Goal: Task Accomplishment & Management: Use online tool/utility

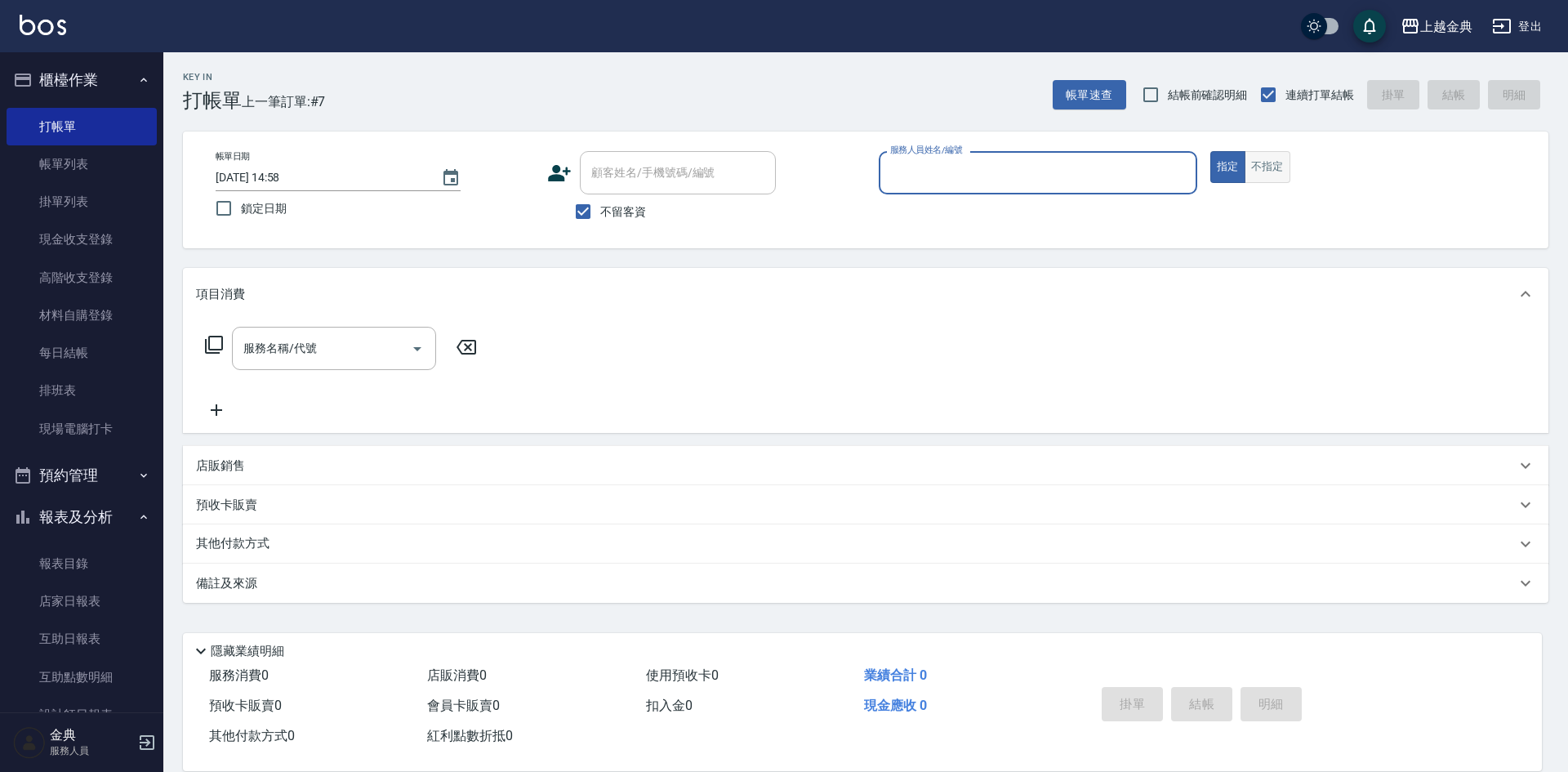
click at [1275, 171] on button "不指定" at bounding box center [1267, 166] width 46 height 32
click at [960, 191] on div "服務人員姓名/編號" at bounding box center [1038, 172] width 318 height 43
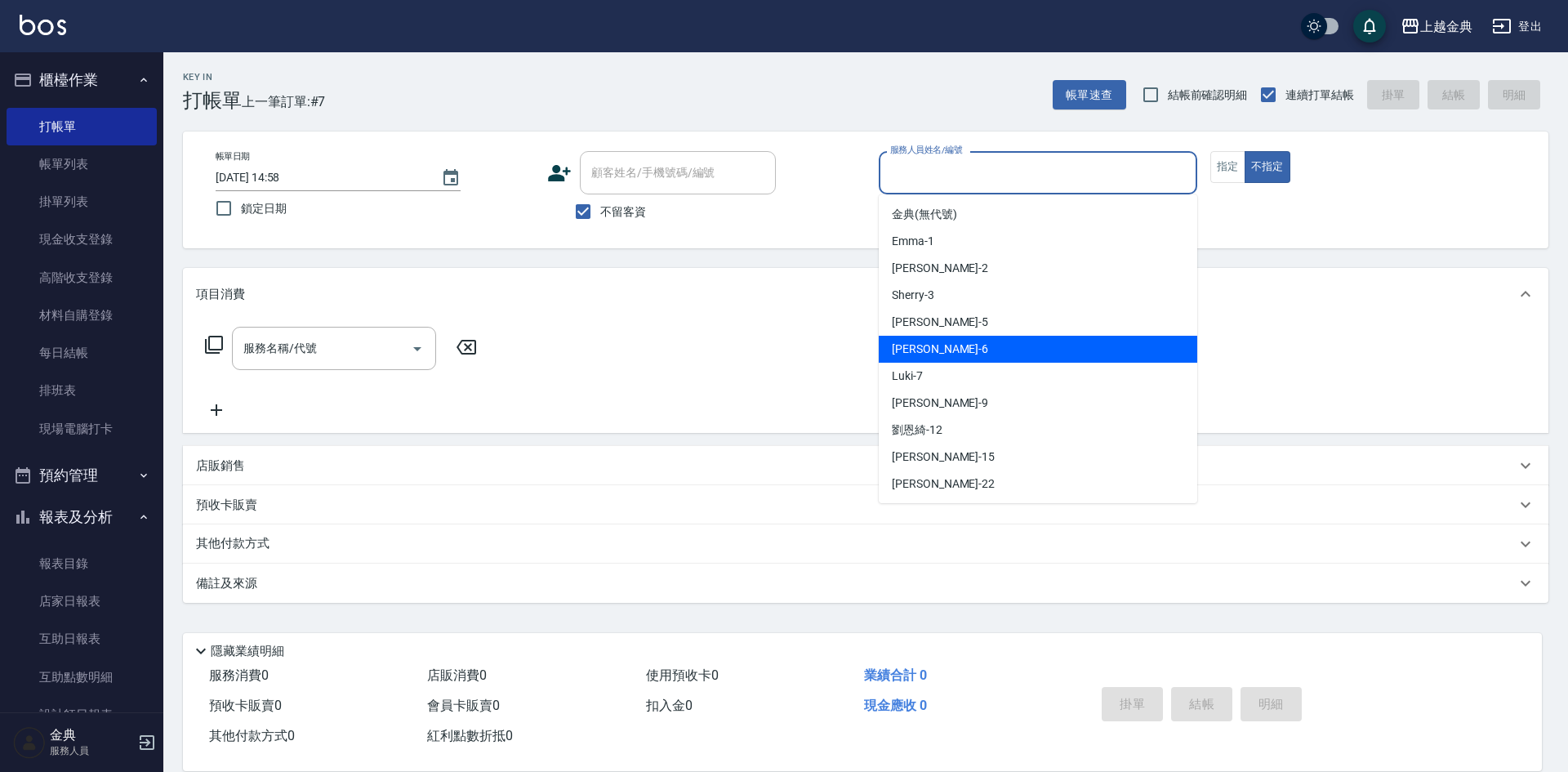
click at [909, 356] on span "[PERSON_NAME] -6" at bounding box center [940, 349] width 96 height 17
type input "[PERSON_NAME]-6"
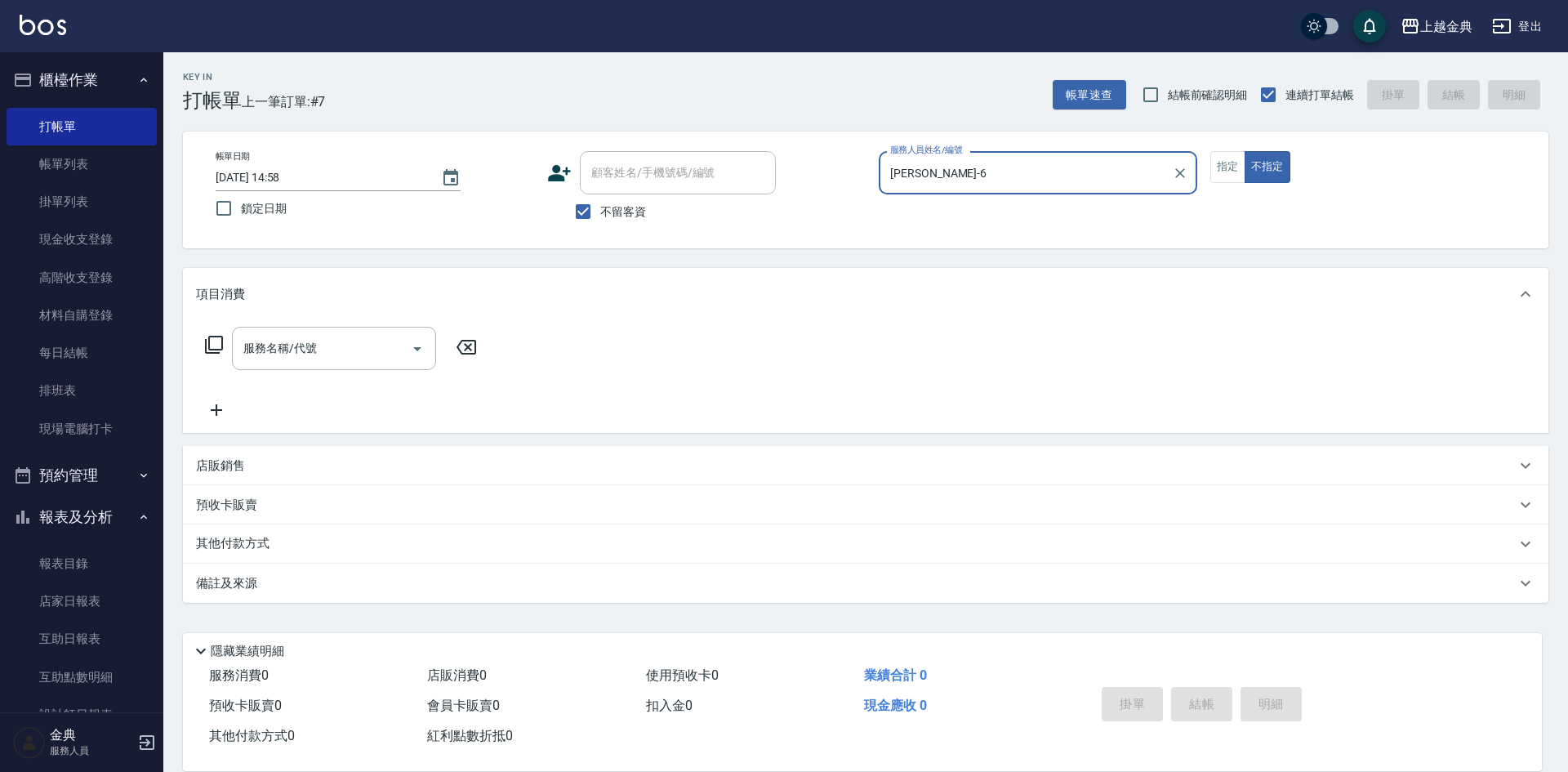
click at [206, 358] on div "服務名稱/代號 服務名稱/代號" at bounding box center [340, 348] width 291 height 43
click at [207, 332] on div "服務名稱/代號 服務名稱/代號" at bounding box center [340, 348] width 291 height 43
click at [211, 350] on icon at bounding box center [214, 344] width 19 height 19
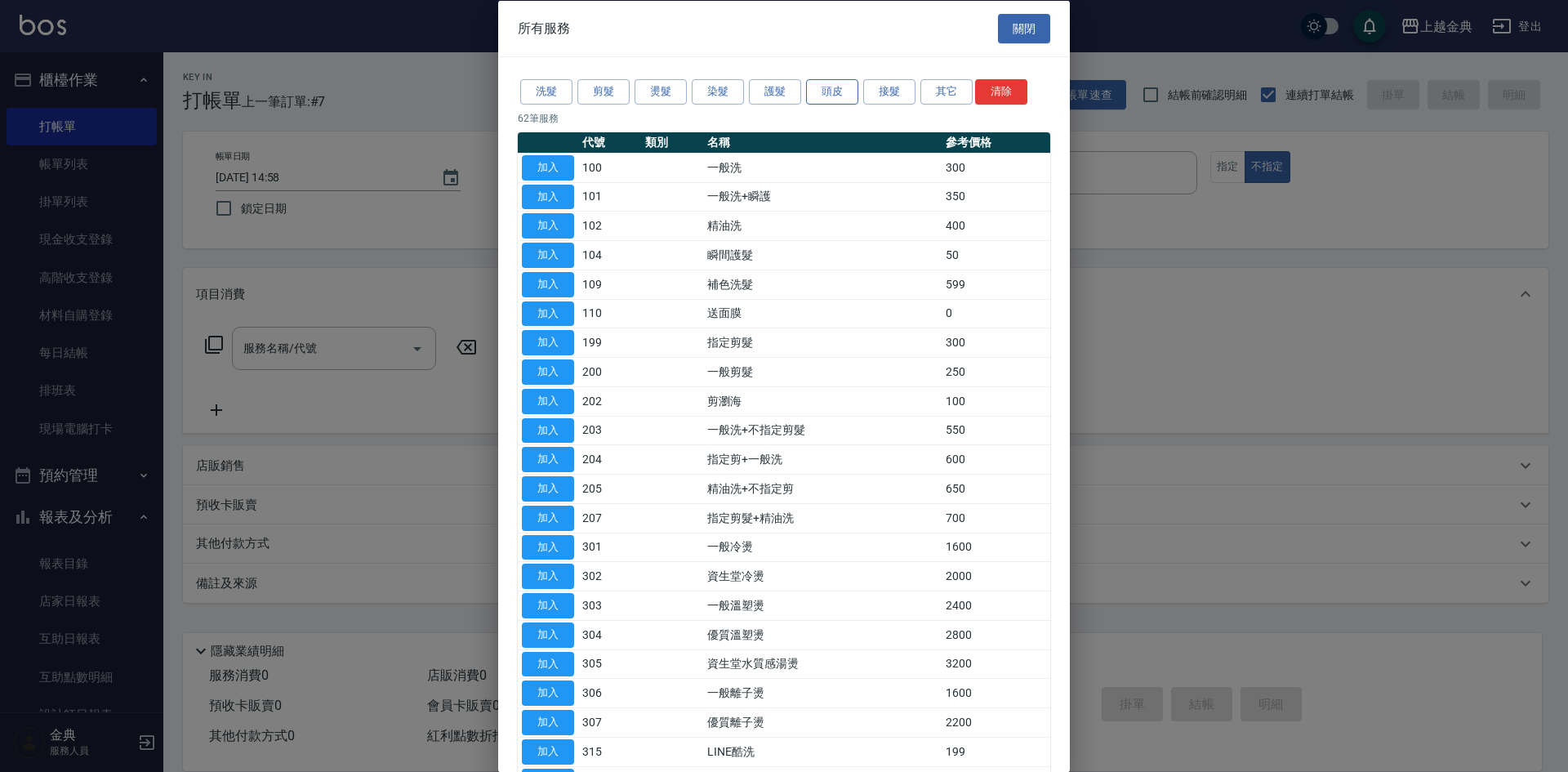
click at [824, 80] on button "頭皮" at bounding box center [831, 92] width 52 height 25
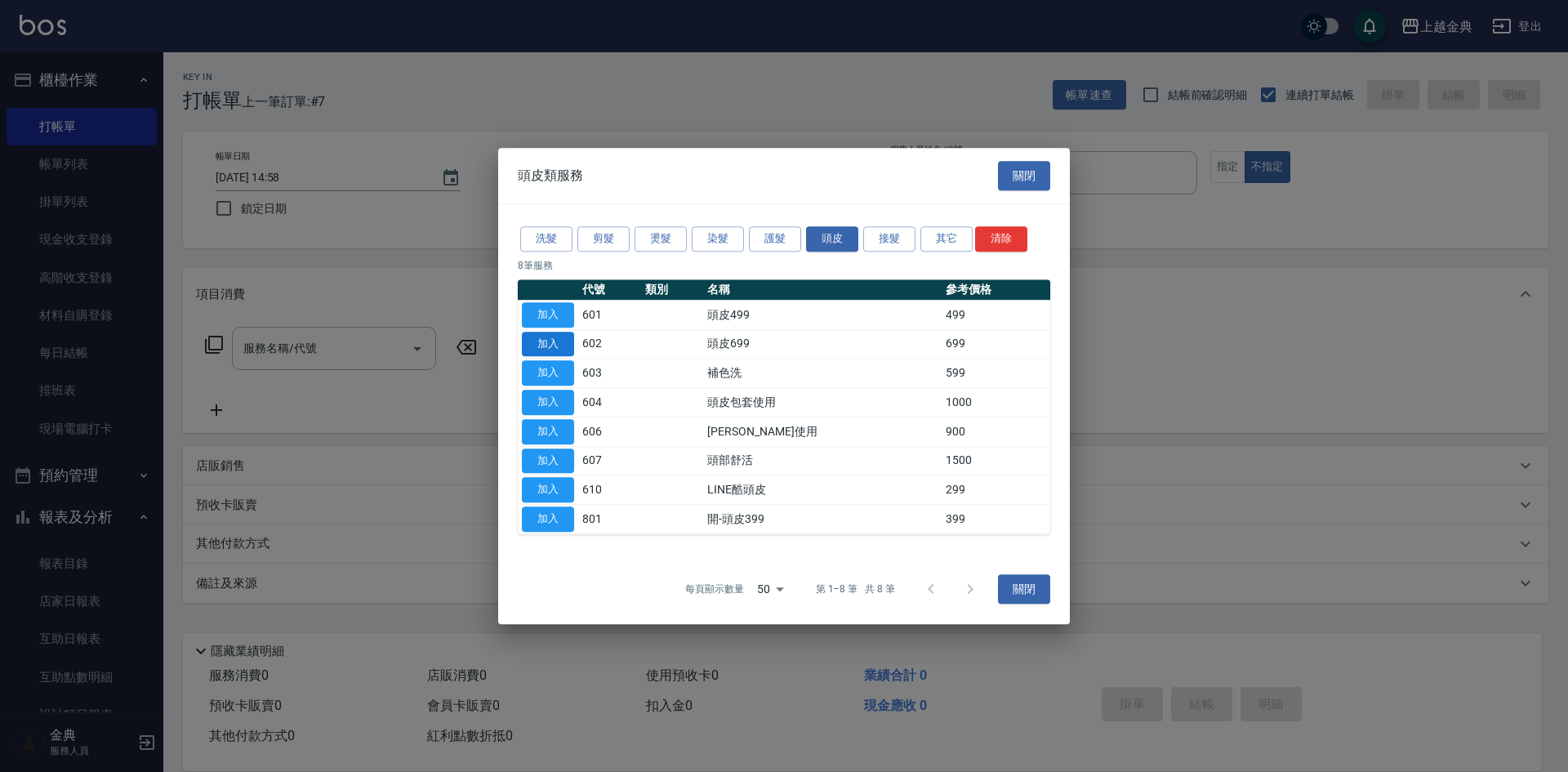
click at [537, 338] on button "加入" at bounding box center [548, 344] width 52 height 25
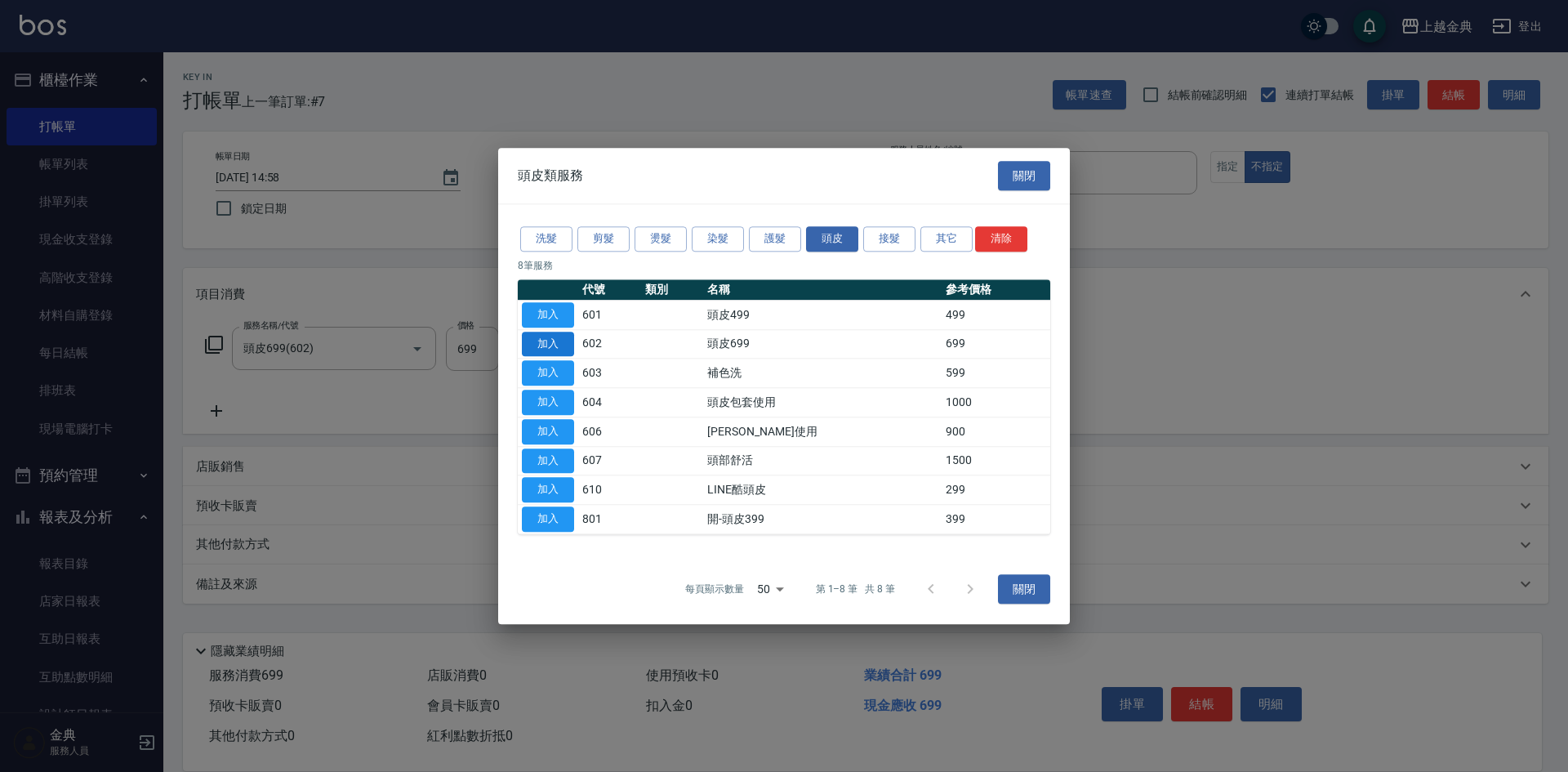
type input "頭皮699(602)"
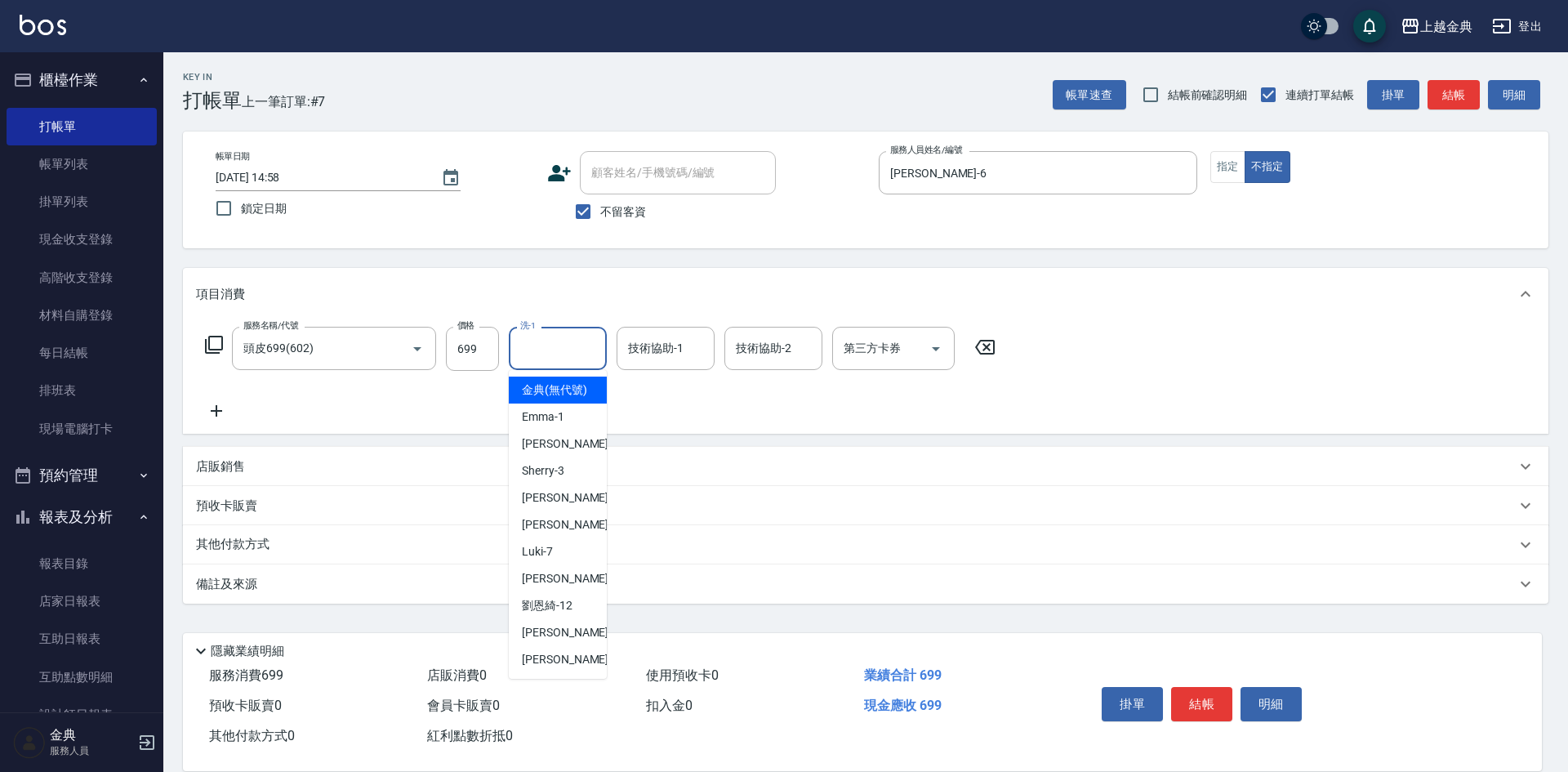
click at [548, 338] on input "洗-1" at bounding box center [557, 348] width 83 height 29
click at [556, 614] on span "[PERSON_NAME]-12" at bounding box center [547, 605] width 51 height 17
type input "[PERSON_NAME]-12"
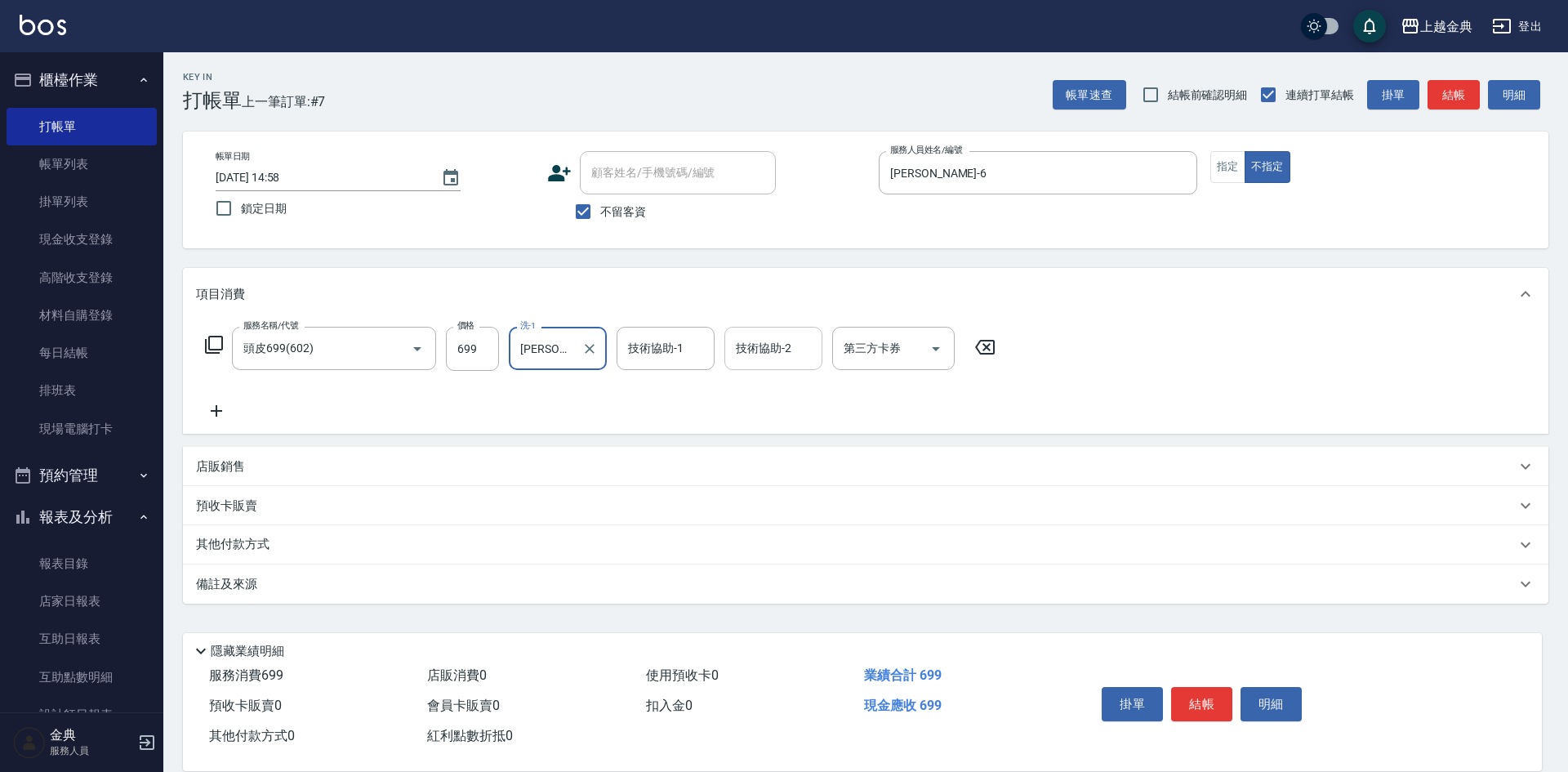
click at [769, 343] on div "技術協助-2 技術協助-2" at bounding box center [773, 348] width 98 height 43
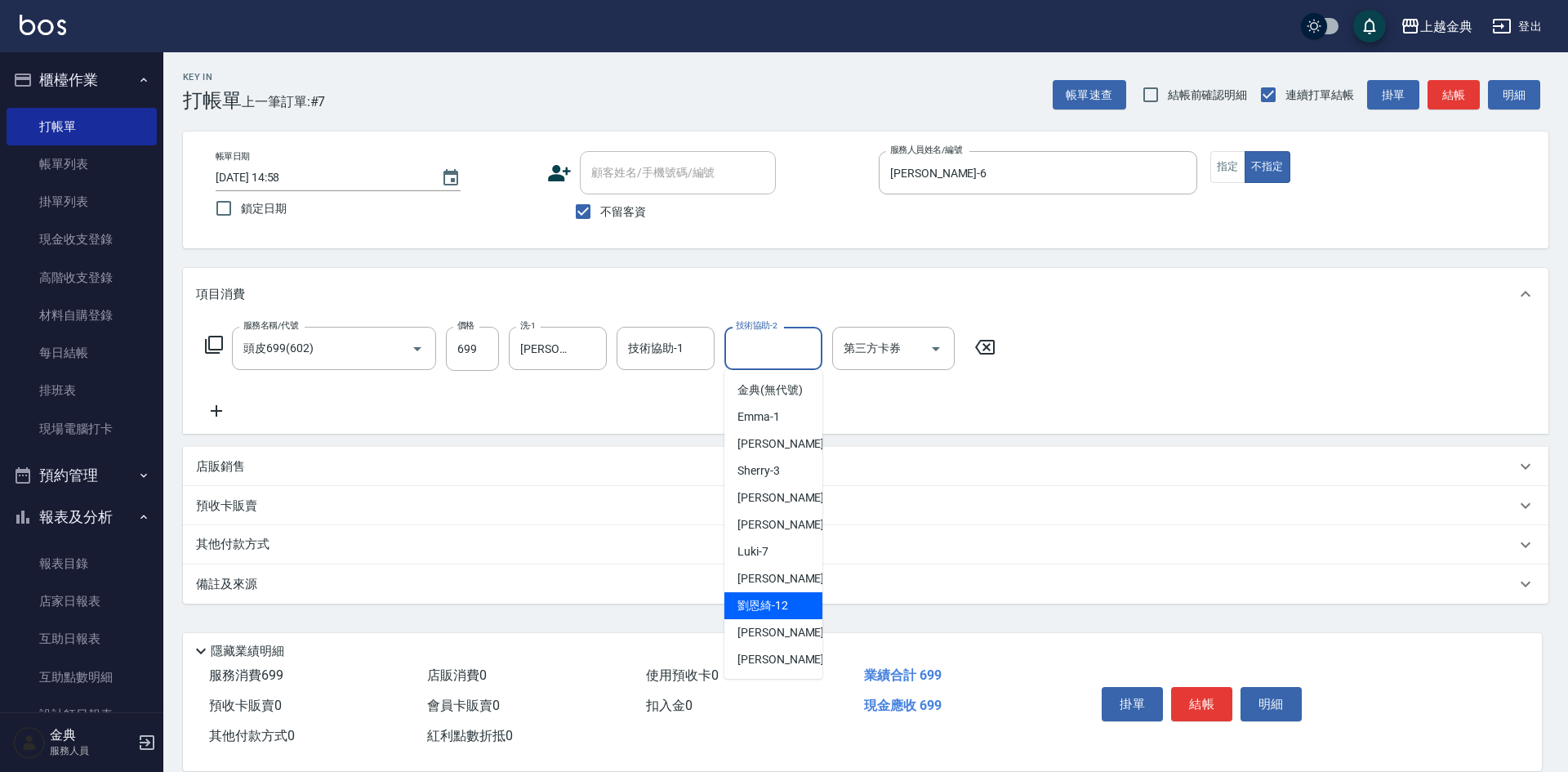
click at [774, 614] on span "[PERSON_NAME]-12" at bounding box center [762, 605] width 51 height 17
type input "[PERSON_NAME]-12"
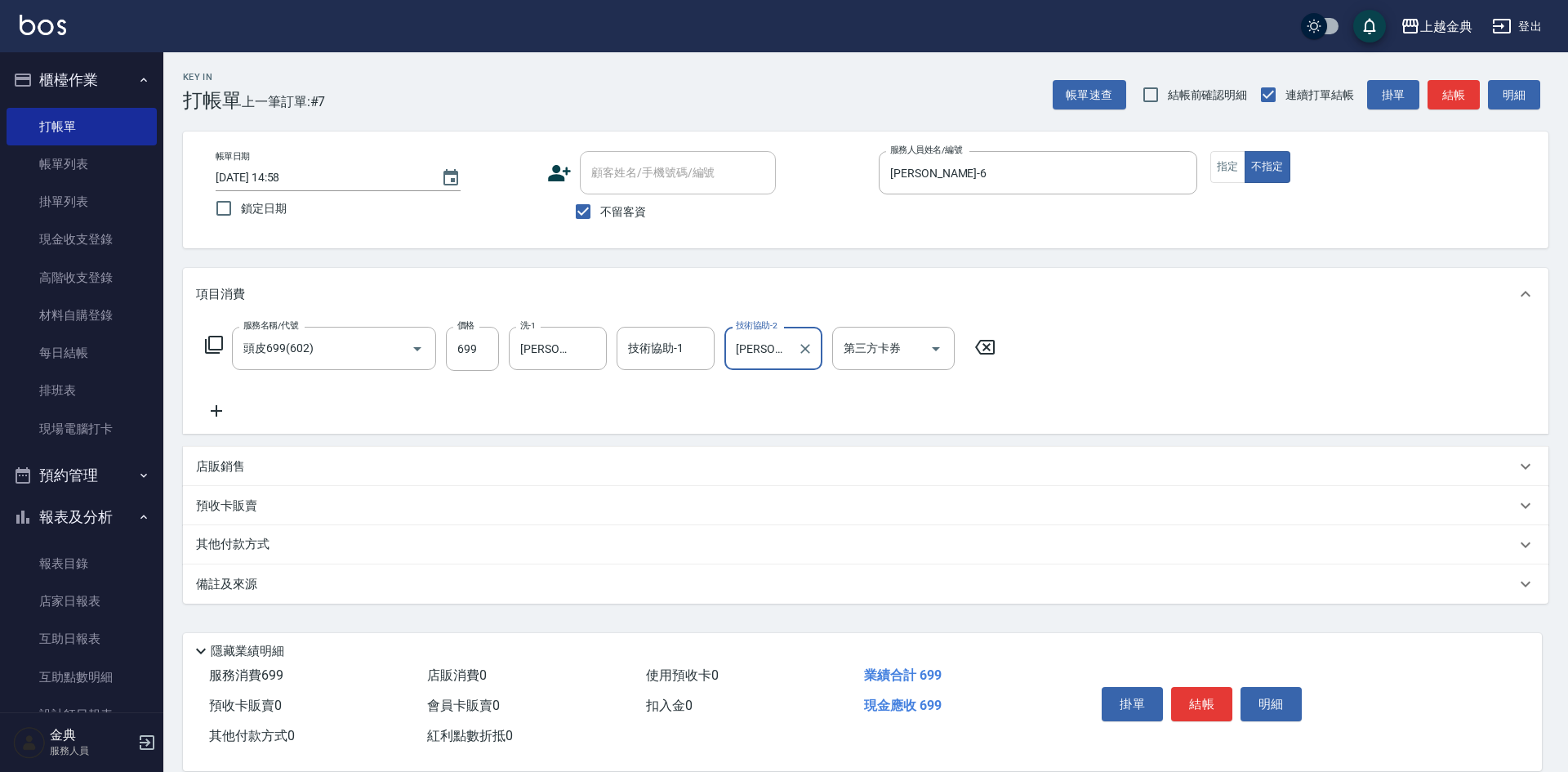
click at [200, 334] on div "服務名稱/代號 頭皮699(602) 服務名稱/代號 價格 699 價格 洗-1 [PERSON_NAME]-12 洗-1 技術協助-1 技術協助-1 技術協…" at bounding box center [600, 349] width 809 height 44
click at [220, 340] on icon at bounding box center [214, 344] width 19 height 19
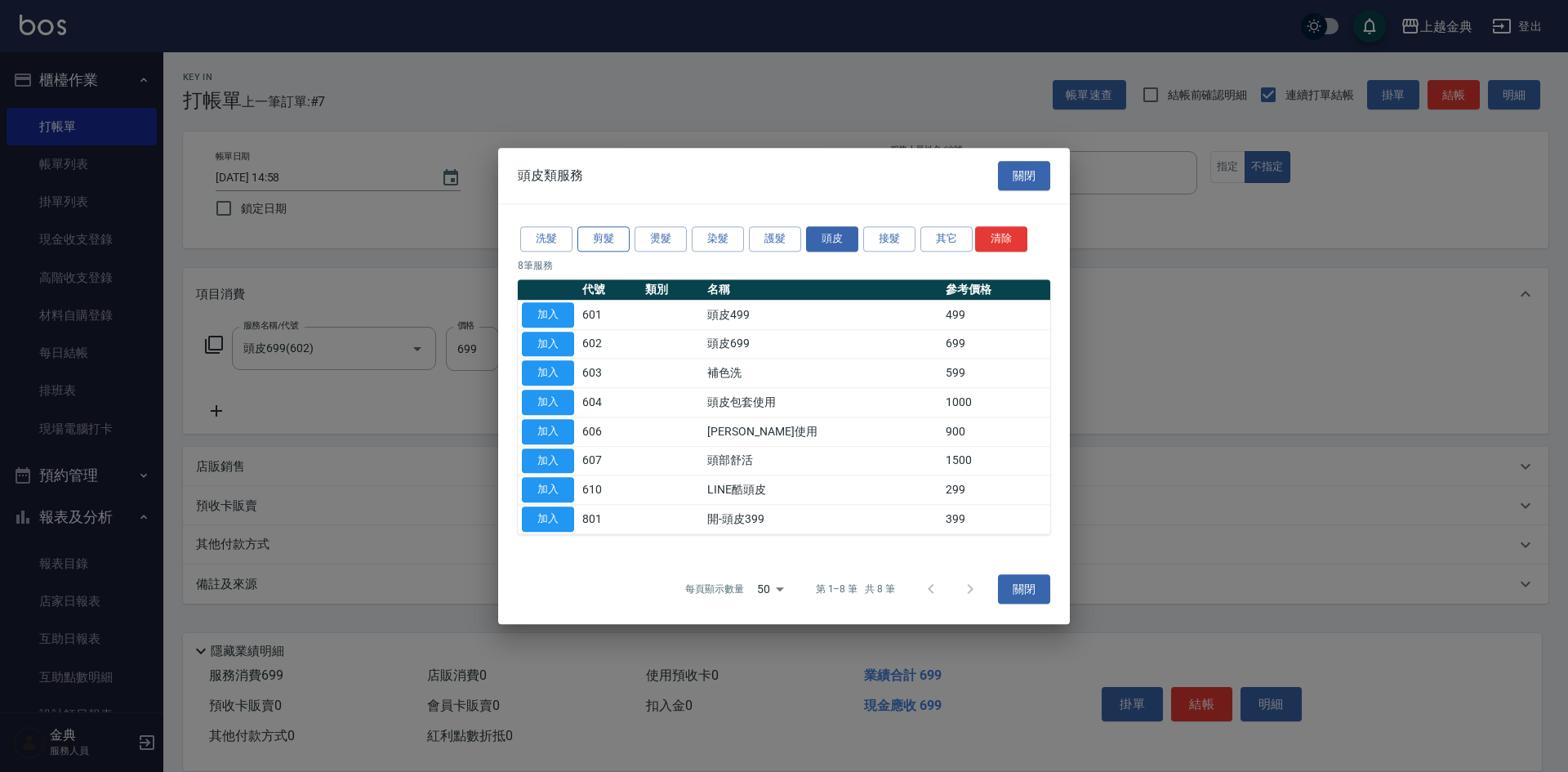
click at [591, 235] on button "剪髮" at bounding box center [603, 239] width 52 height 25
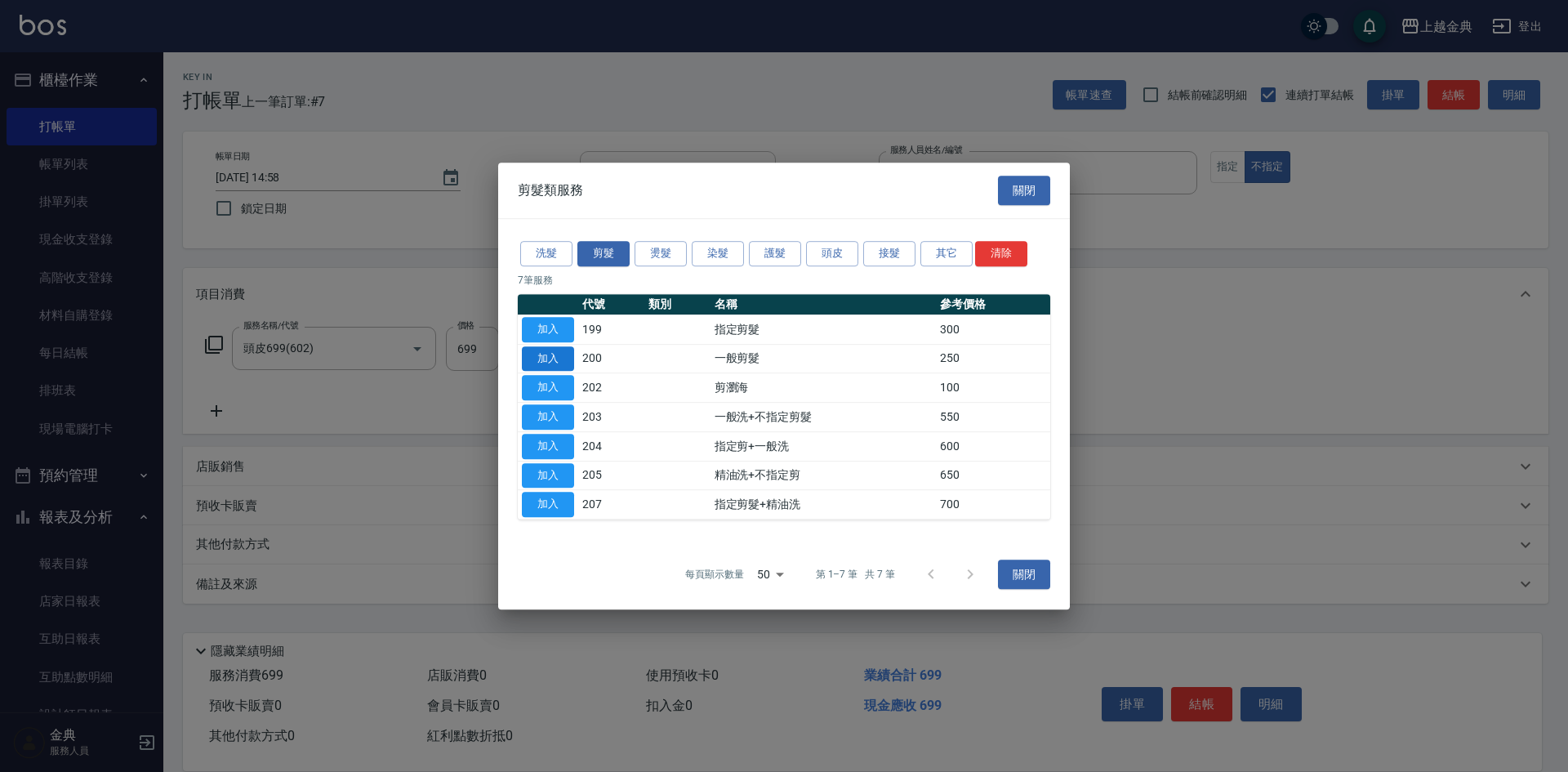
click at [550, 360] on button "加入" at bounding box center [548, 359] width 52 height 25
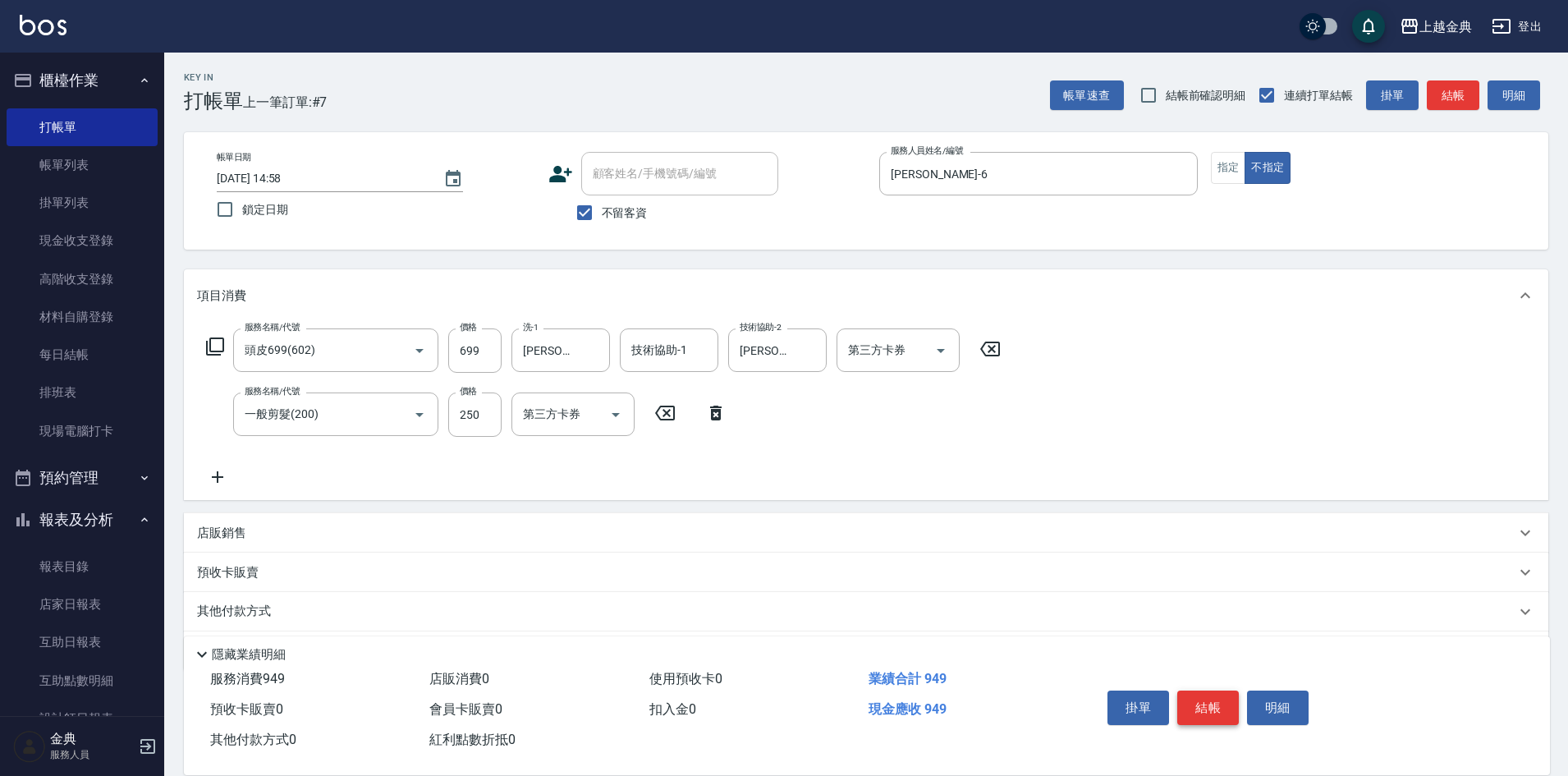
click at [1182, 694] on button "結帳" at bounding box center [1208, 708] width 62 height 35
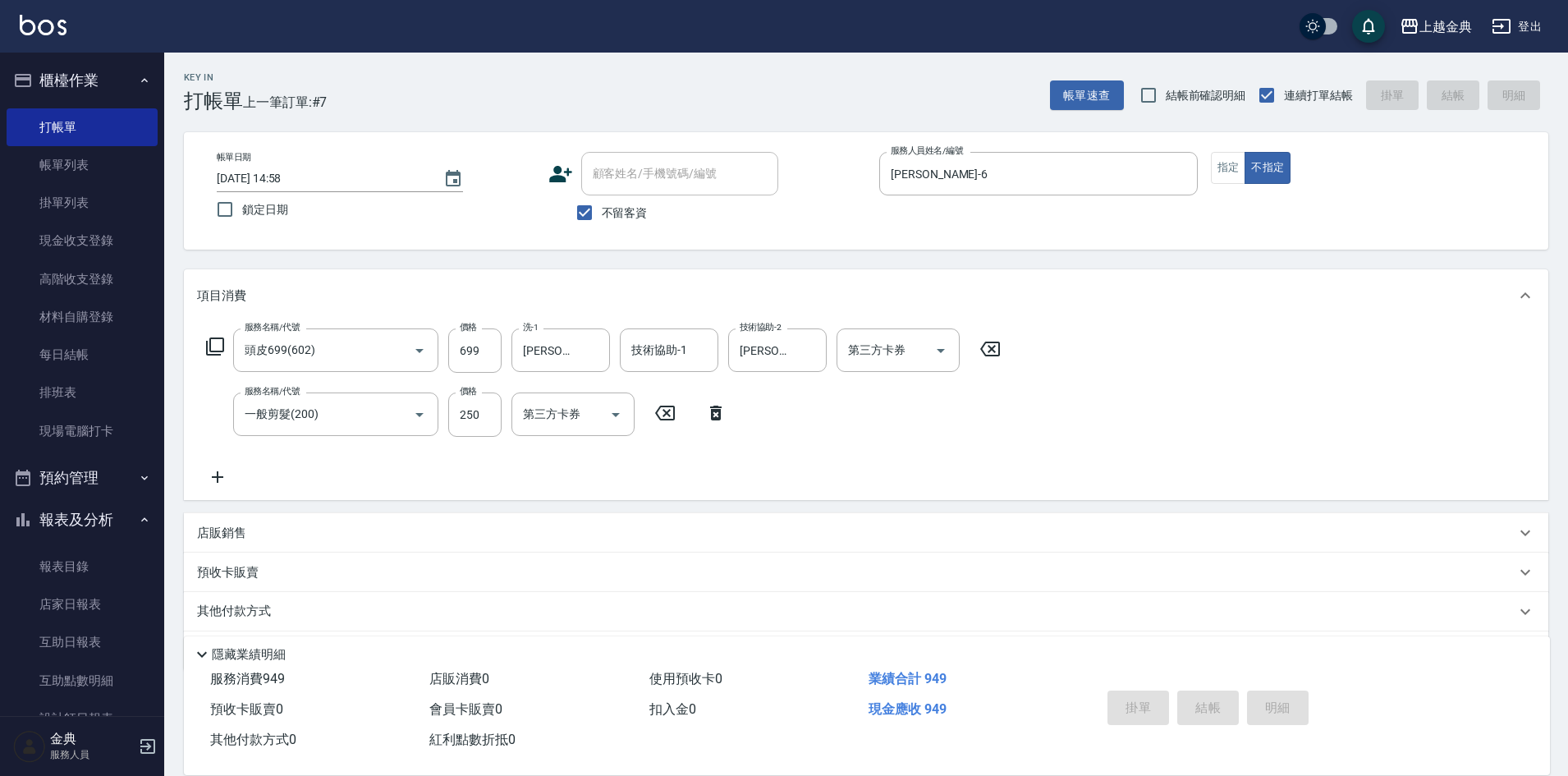
click at [1196, 694] on div "掛單 結帳 明細" at bounding box center [1208, 709] width 214 height 52
type input "[DATE] 16:15"
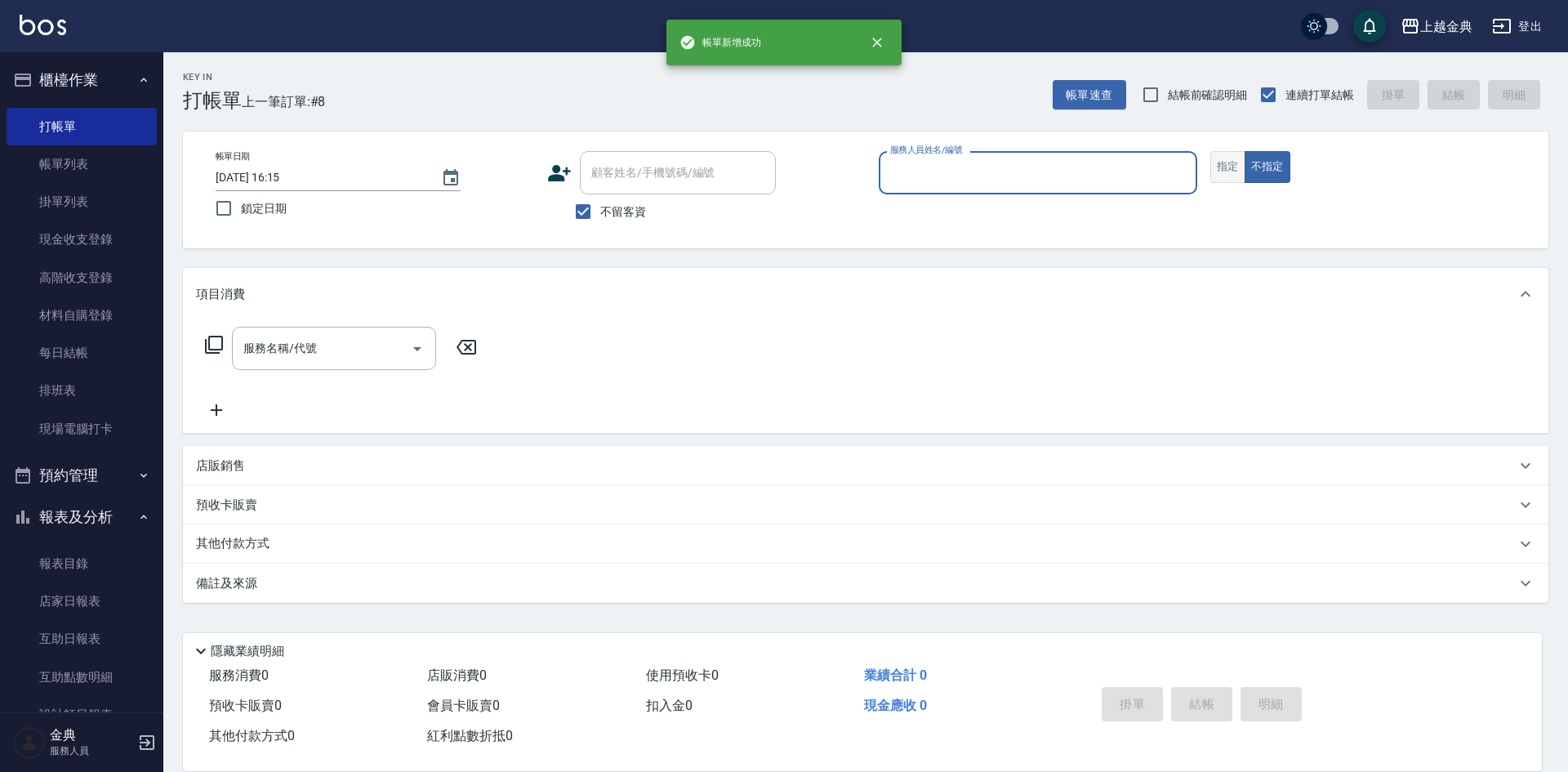
click at [1222, 161] on button "指定" at bounding box center [1228, 166] width 35 height 32
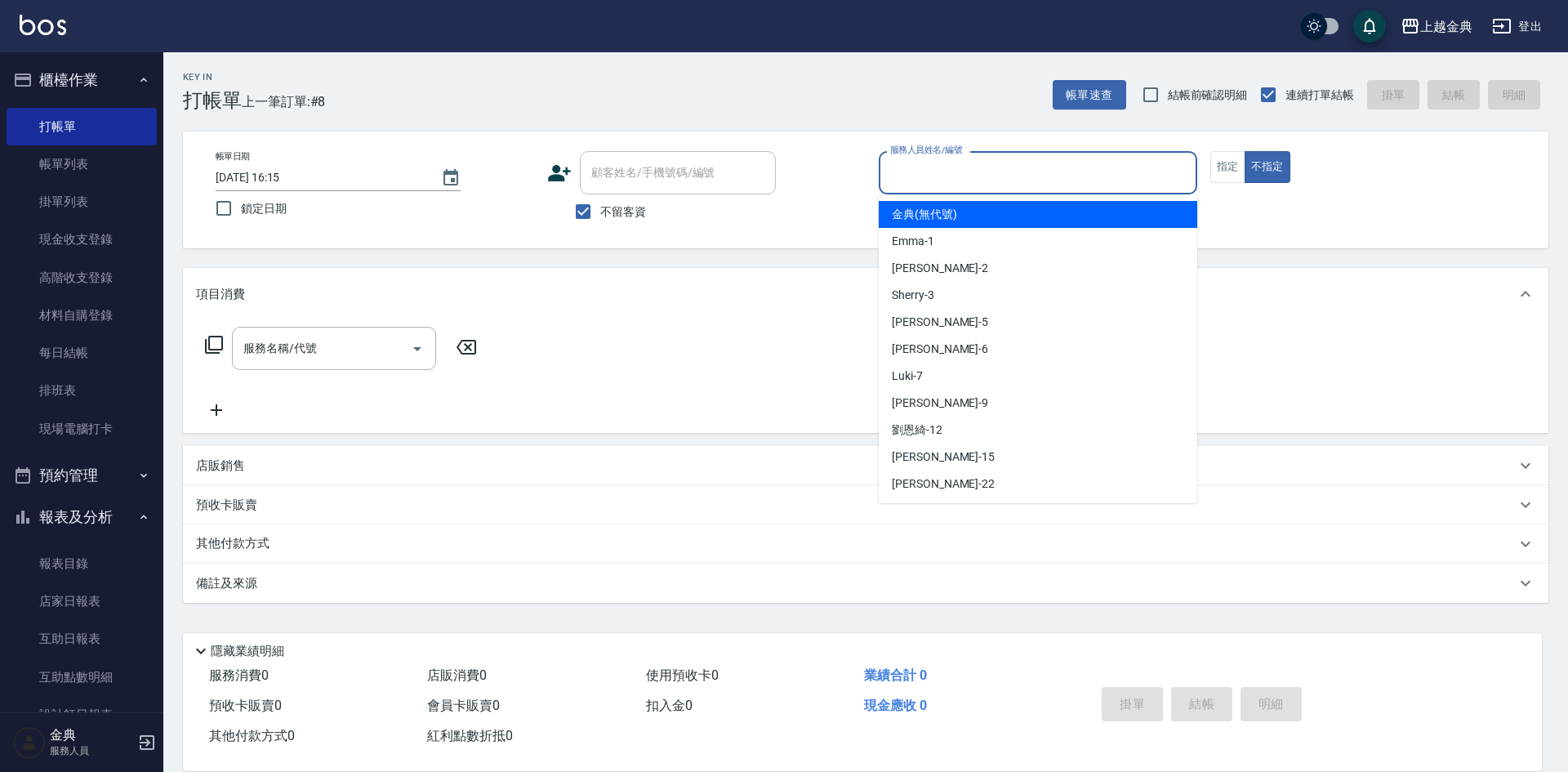
click at [1139, 169] on input "服務人員姓名/編號" at bounding box center [1038, 173] width 304 height 29
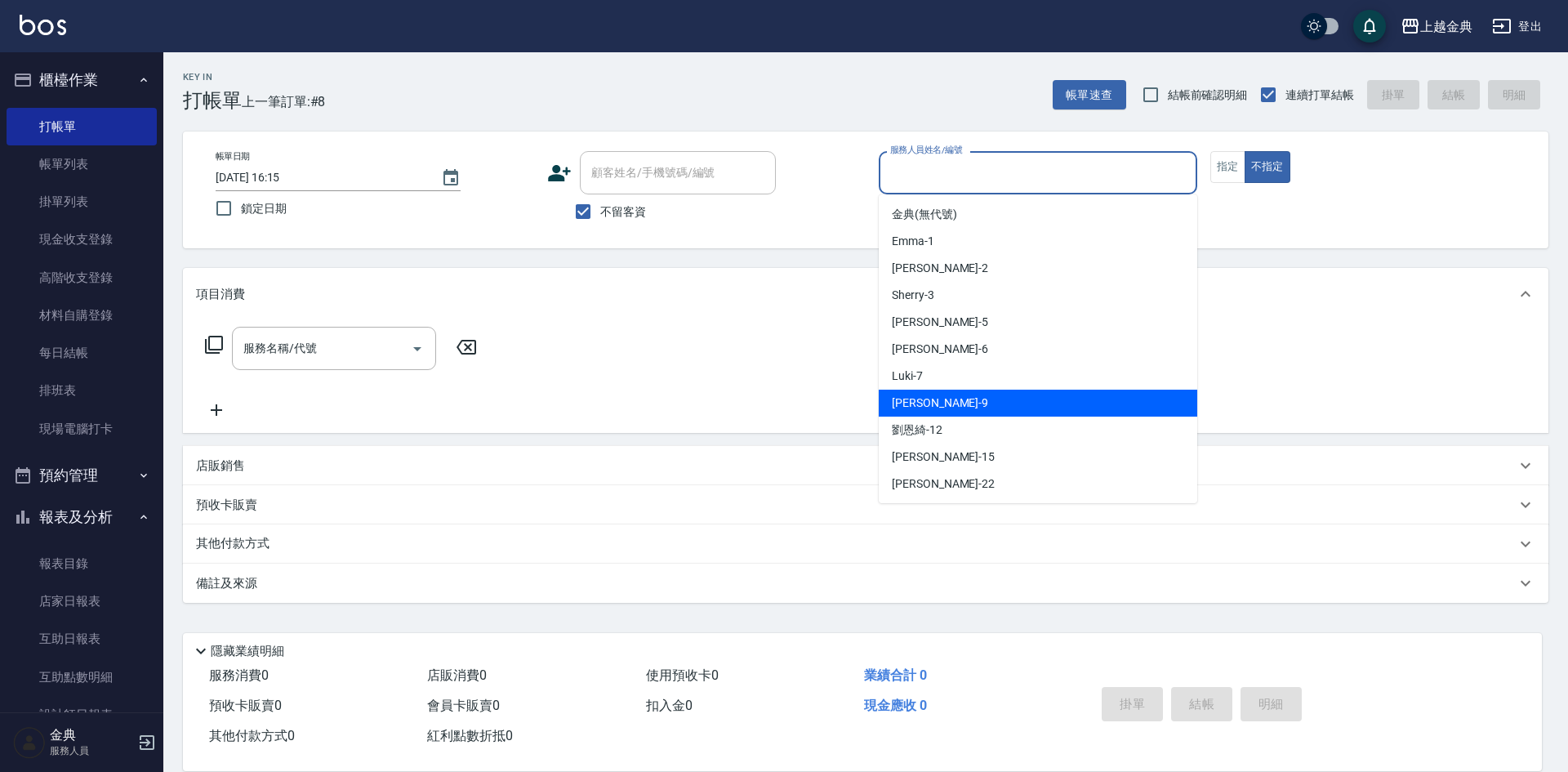
click at [1029, 406] on div "[PERSON_NAME] -9" at bounding box center [1038, 403] width 318 height 27
type input "[PERSON_NAME]-9"
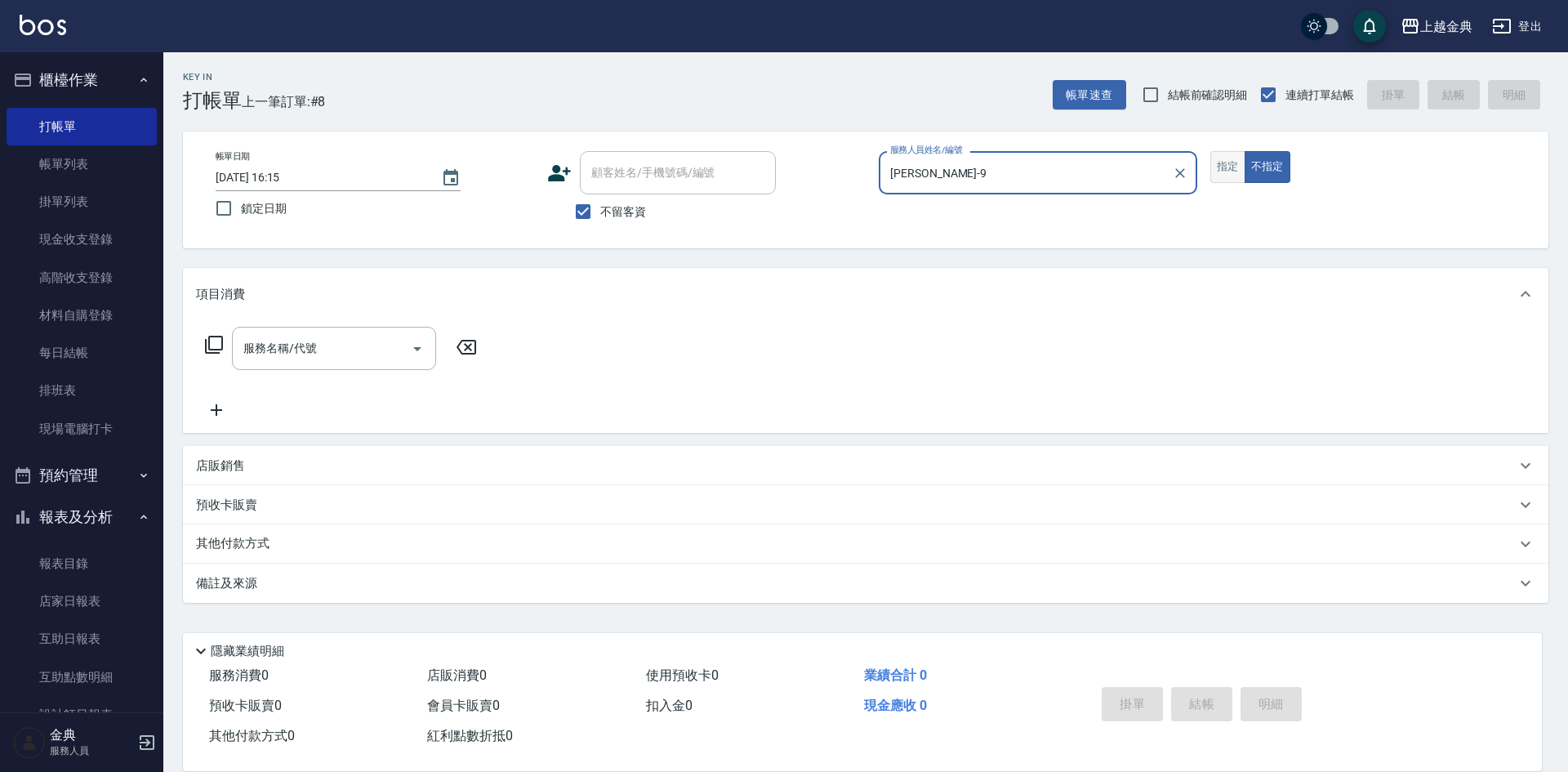
click at [1211, 168] on button "指定" at bounding box center [1228, 166] width 35 height 32
click at [203, 343] on div "服務名稱/代號 服務名稱/代號" at bounding box center [340, 348] width 291 height 43
click at [213, 345] on icon at bounding box center [214, 344] width 19 height 19
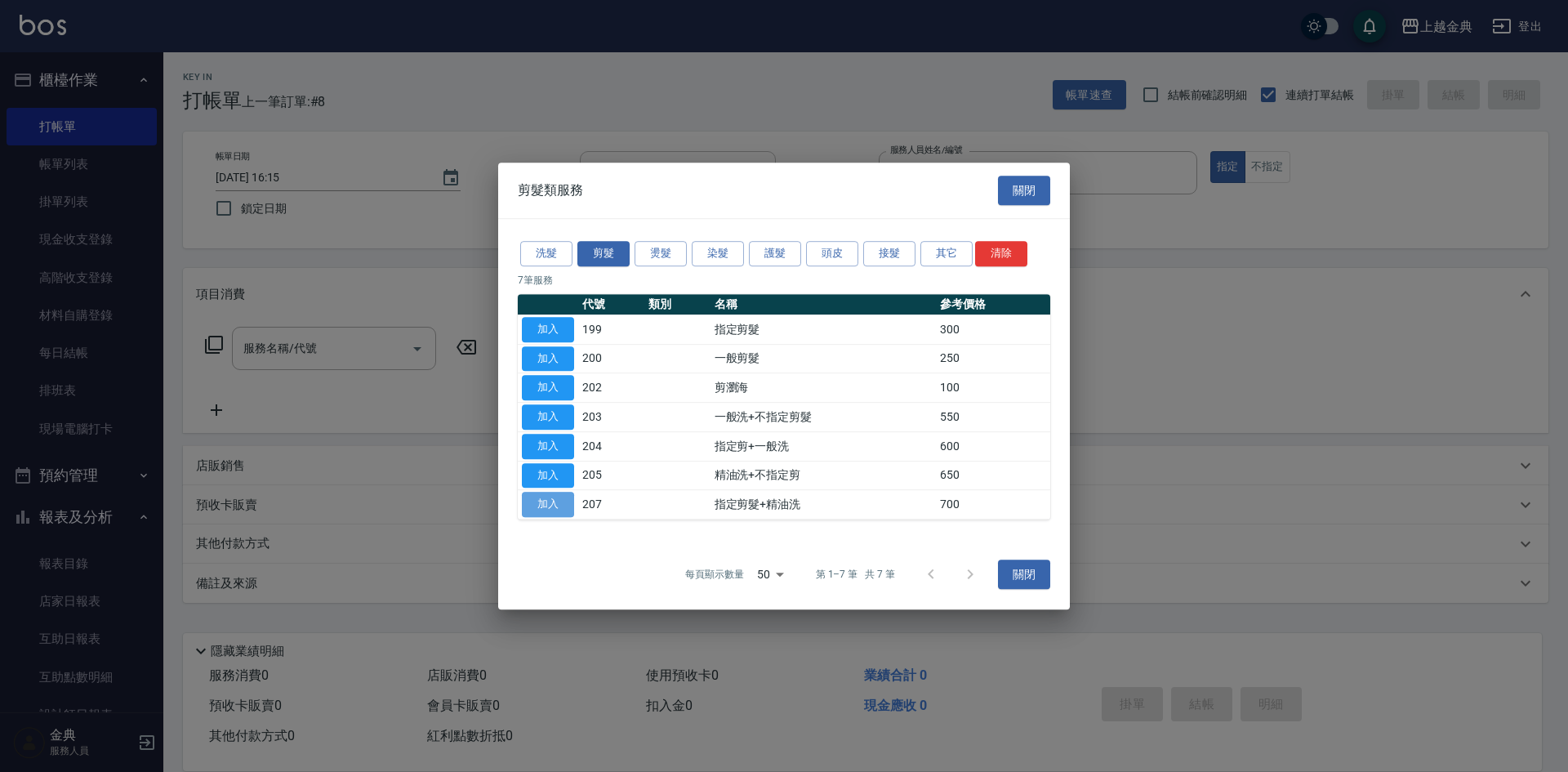
click at [547, 508] on button "加入" at bounding box center [548, 504] width 52 height 25
type input "指定剪髮+精油洗(207)"
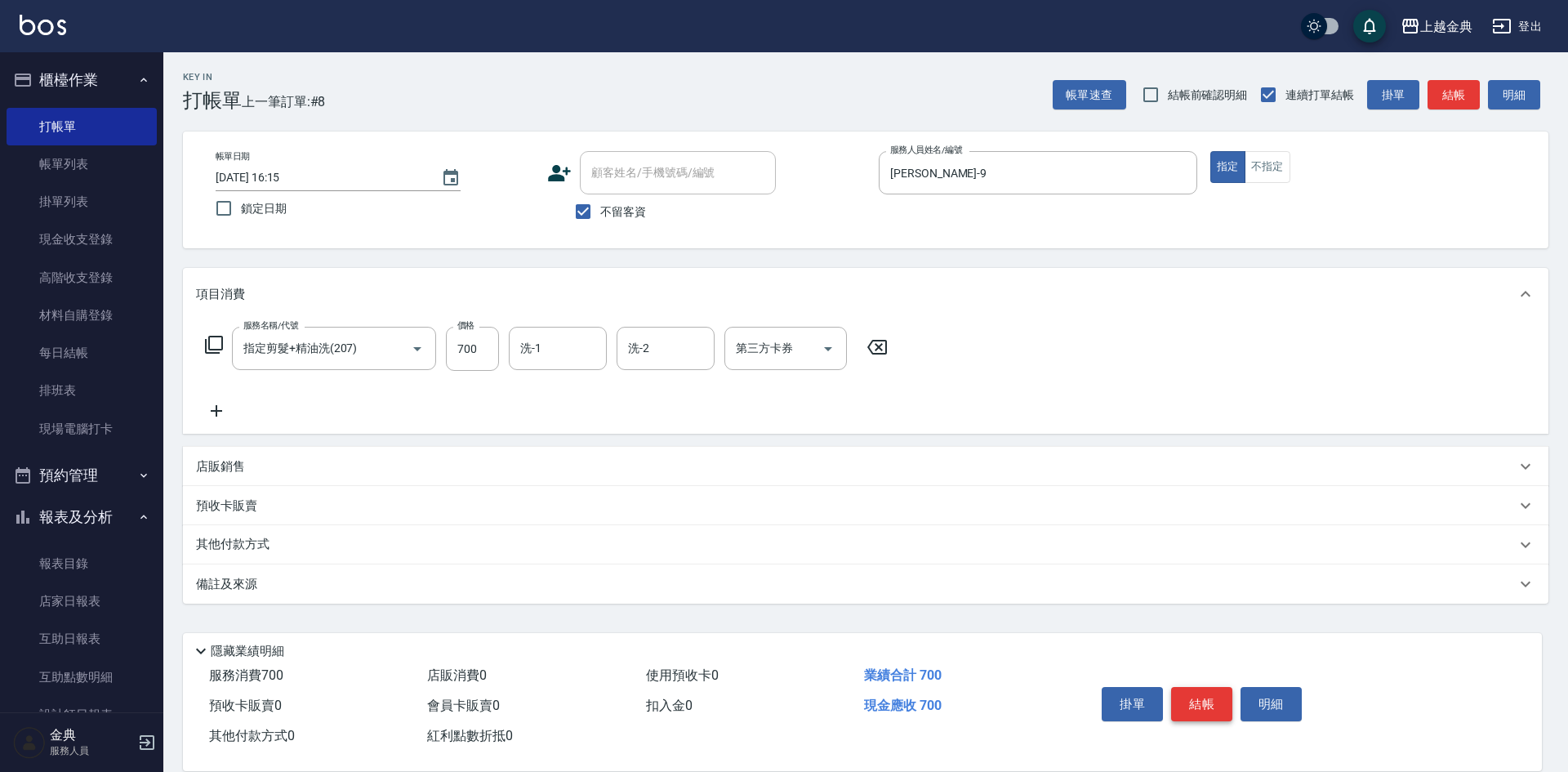
click at [1194, 694] on button "結帳" at bounding box center [1202, 704] width 61 height 35
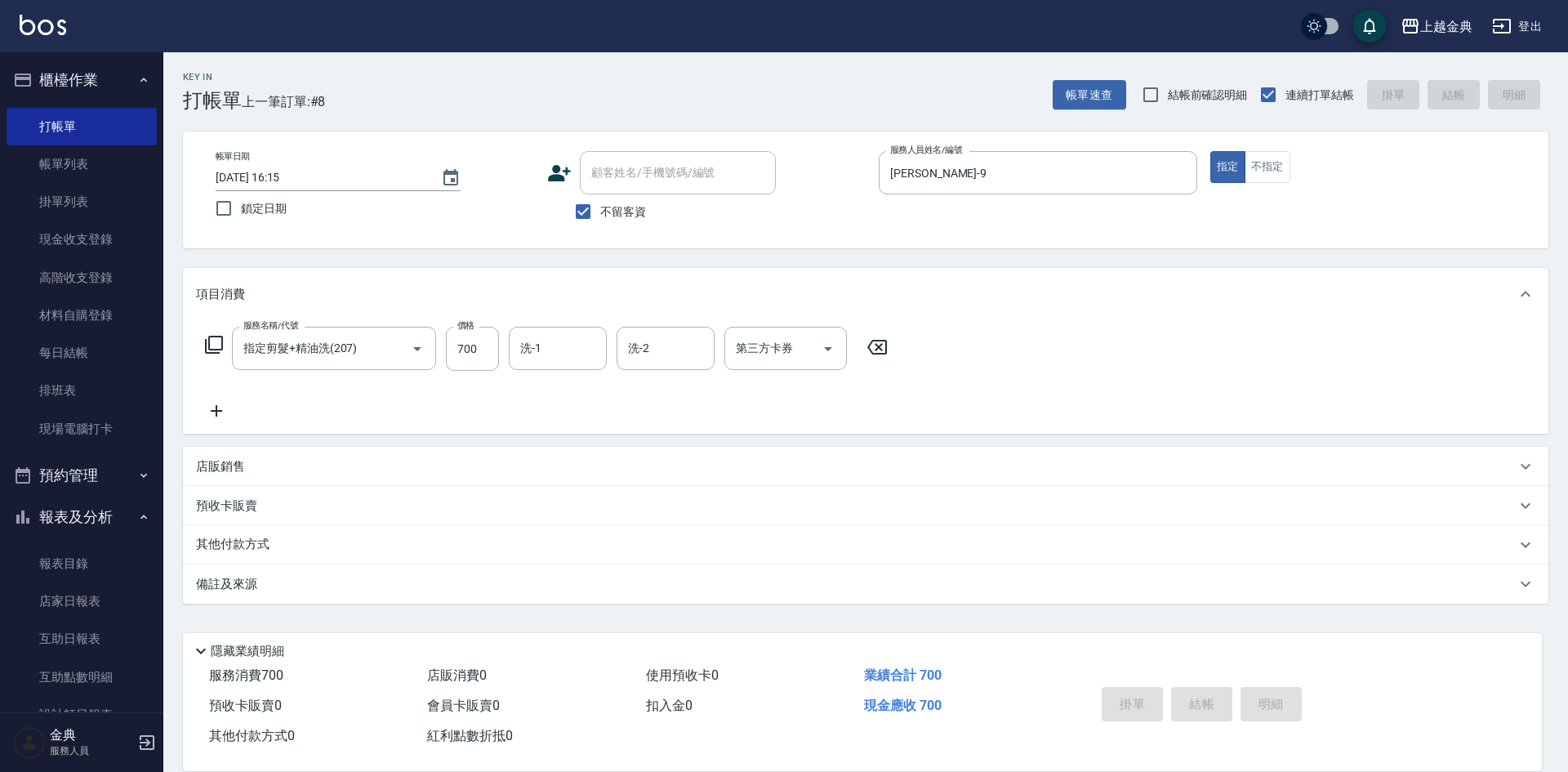
type input "[DATE] 16:16"
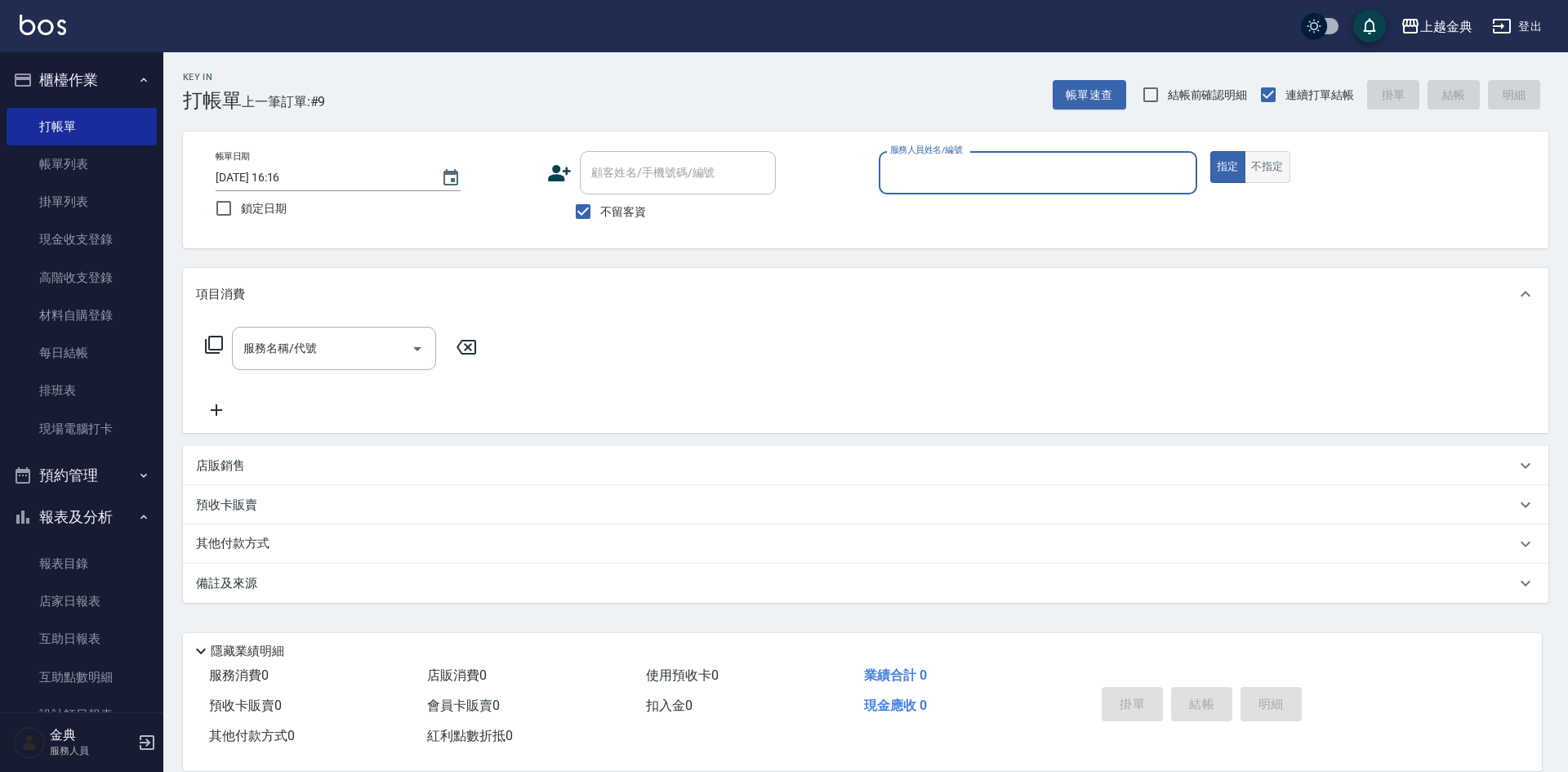
click at [1255, 163] on button "不指定" at bounding box center [1267, 166] width 46 height 32
click at [1166, 163] on input "服務人員姓名/編號" at bounding box center [1038, 173] width 304 height 29
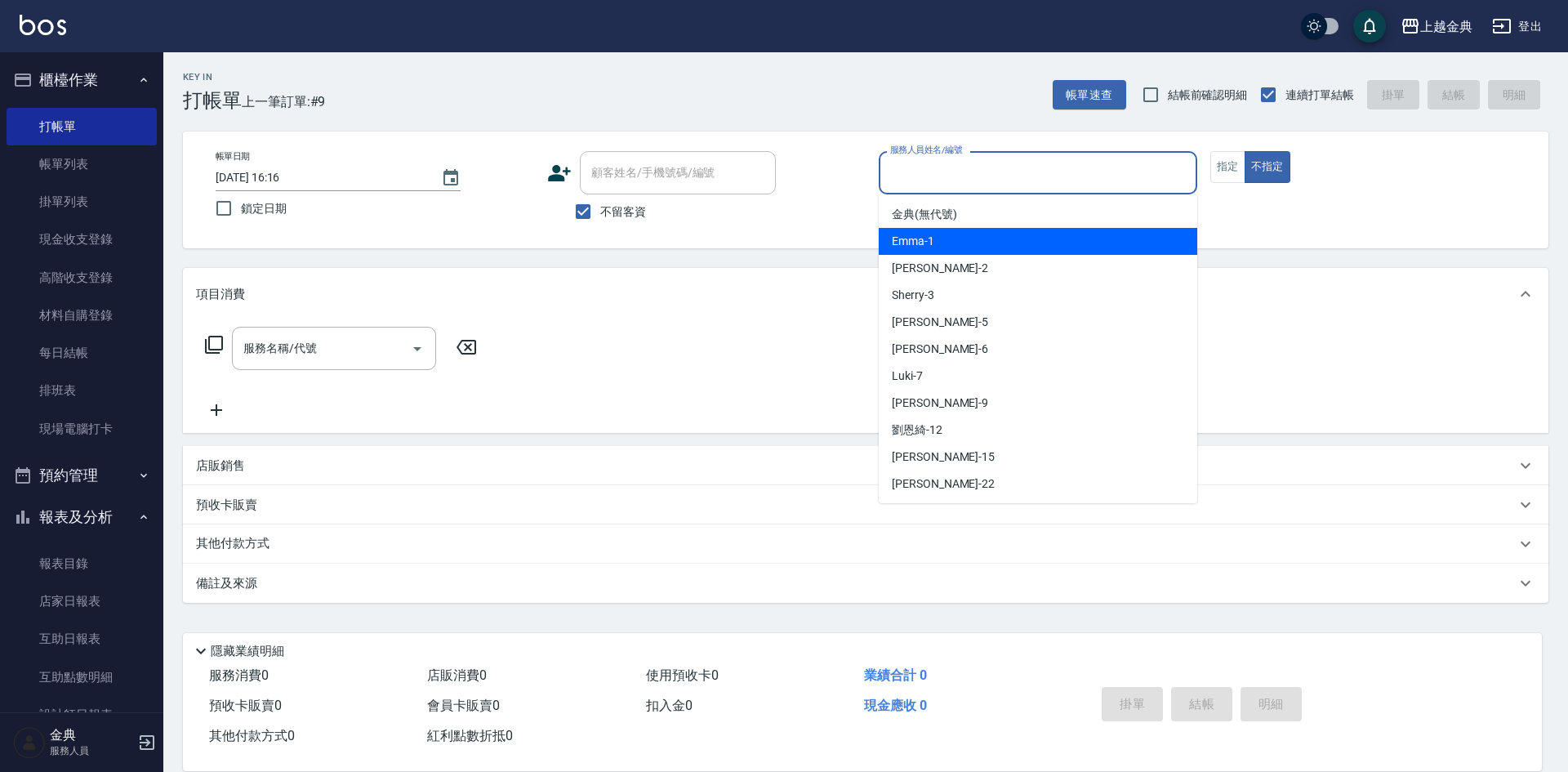
click at [1108, 251] on div "Emma -1" at bounding box center [1038, 242] width 318 height 27
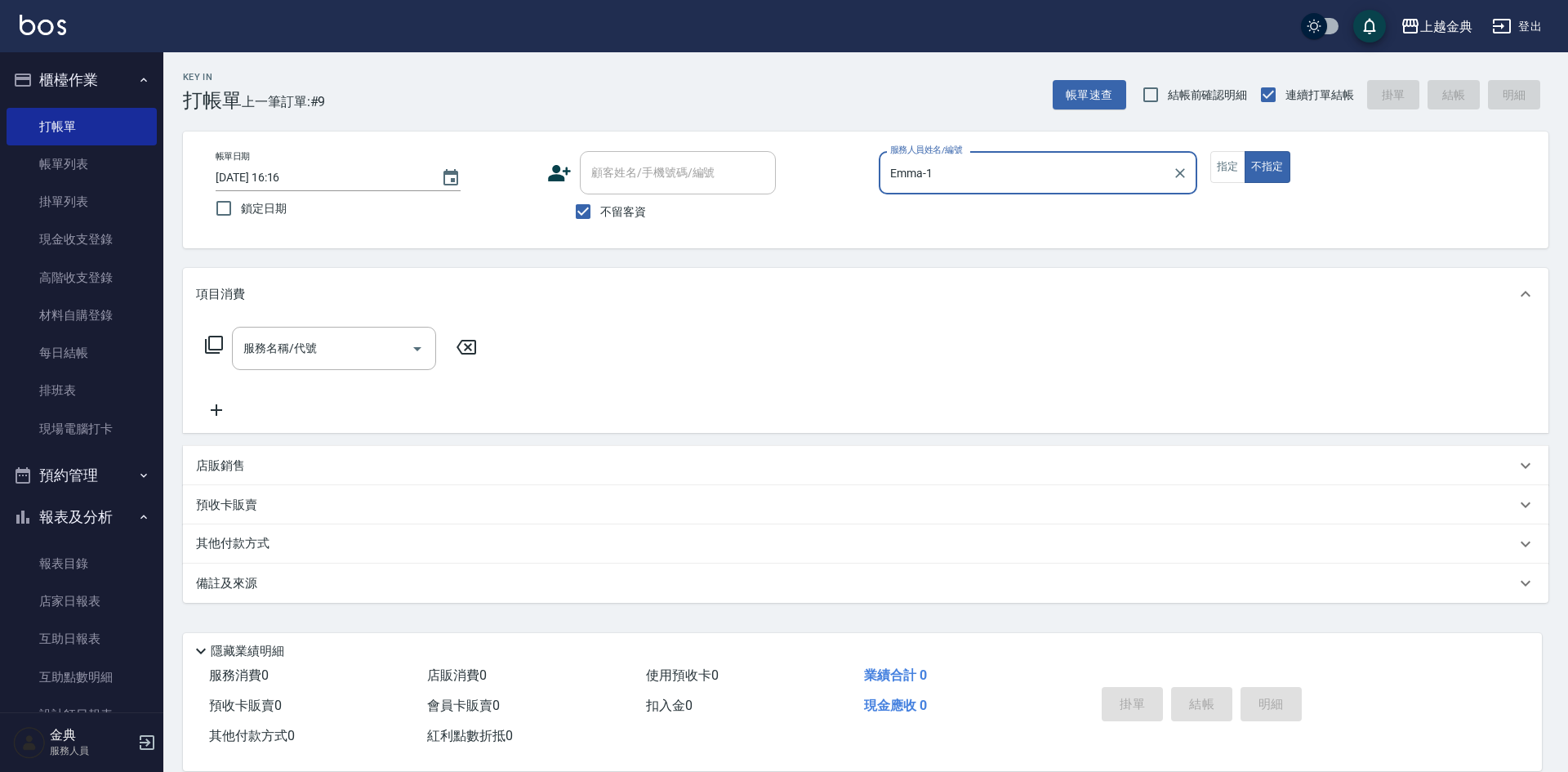
click at [1040, 178] on input "Emma-1" at bounding box center [1025, 173] width 279 height 29
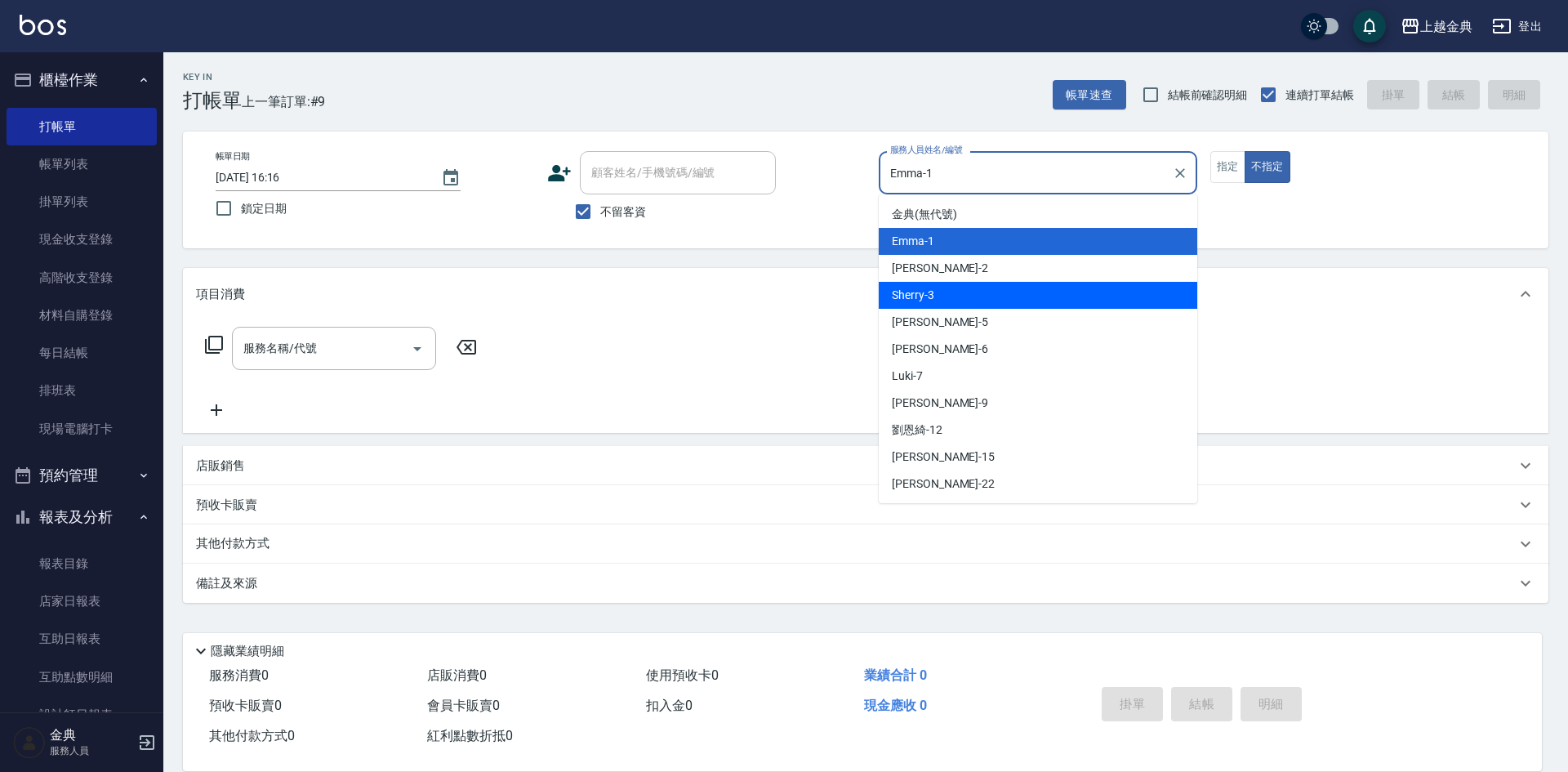
click at [1003, 268] on div "Cindy -2" at bounding box center [1038, 269] width 318 height 27
type input "Cindy-2"
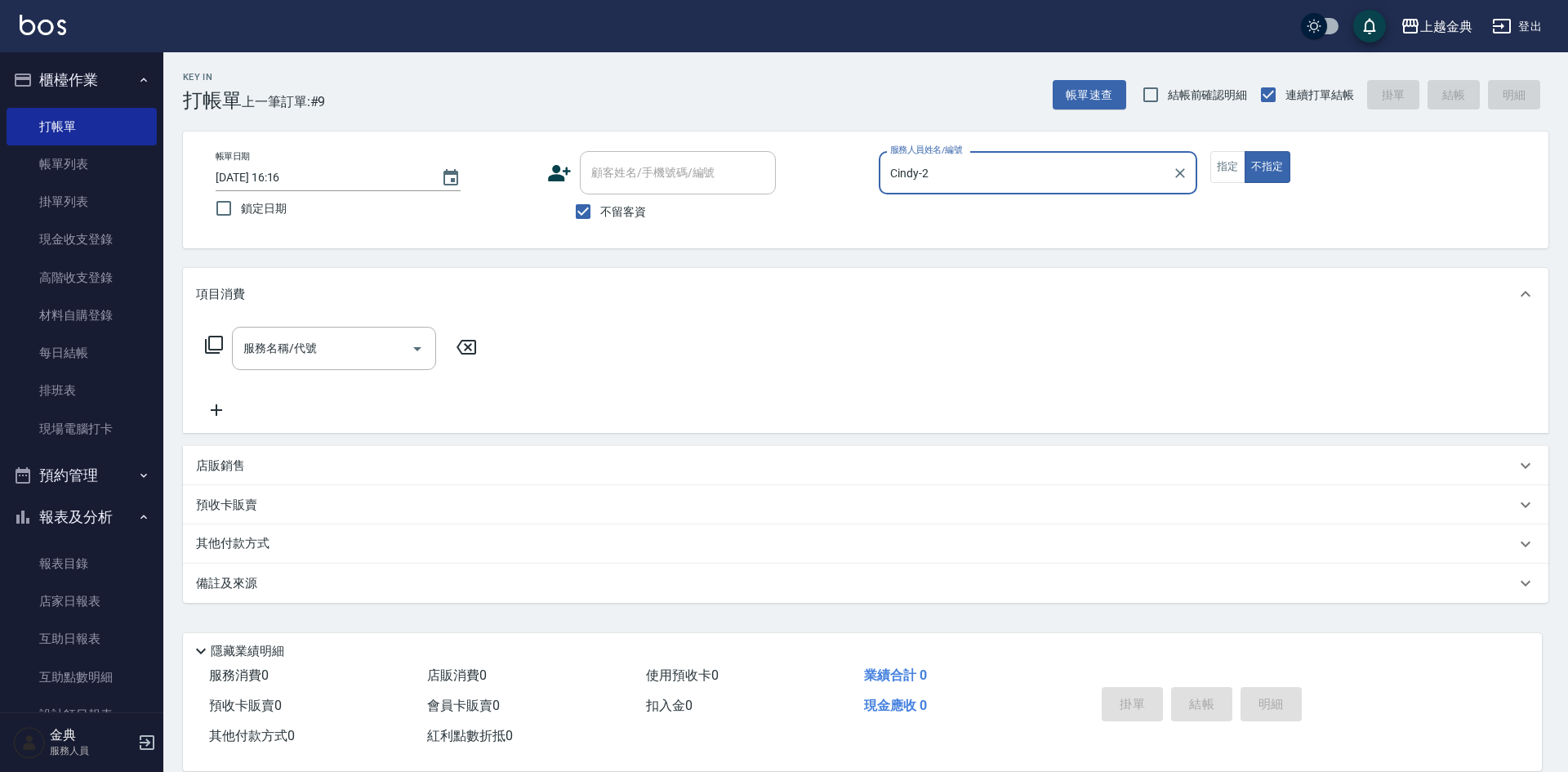
click at [211, 343] on icon at bounding box center [214, 344] width 19 height 19
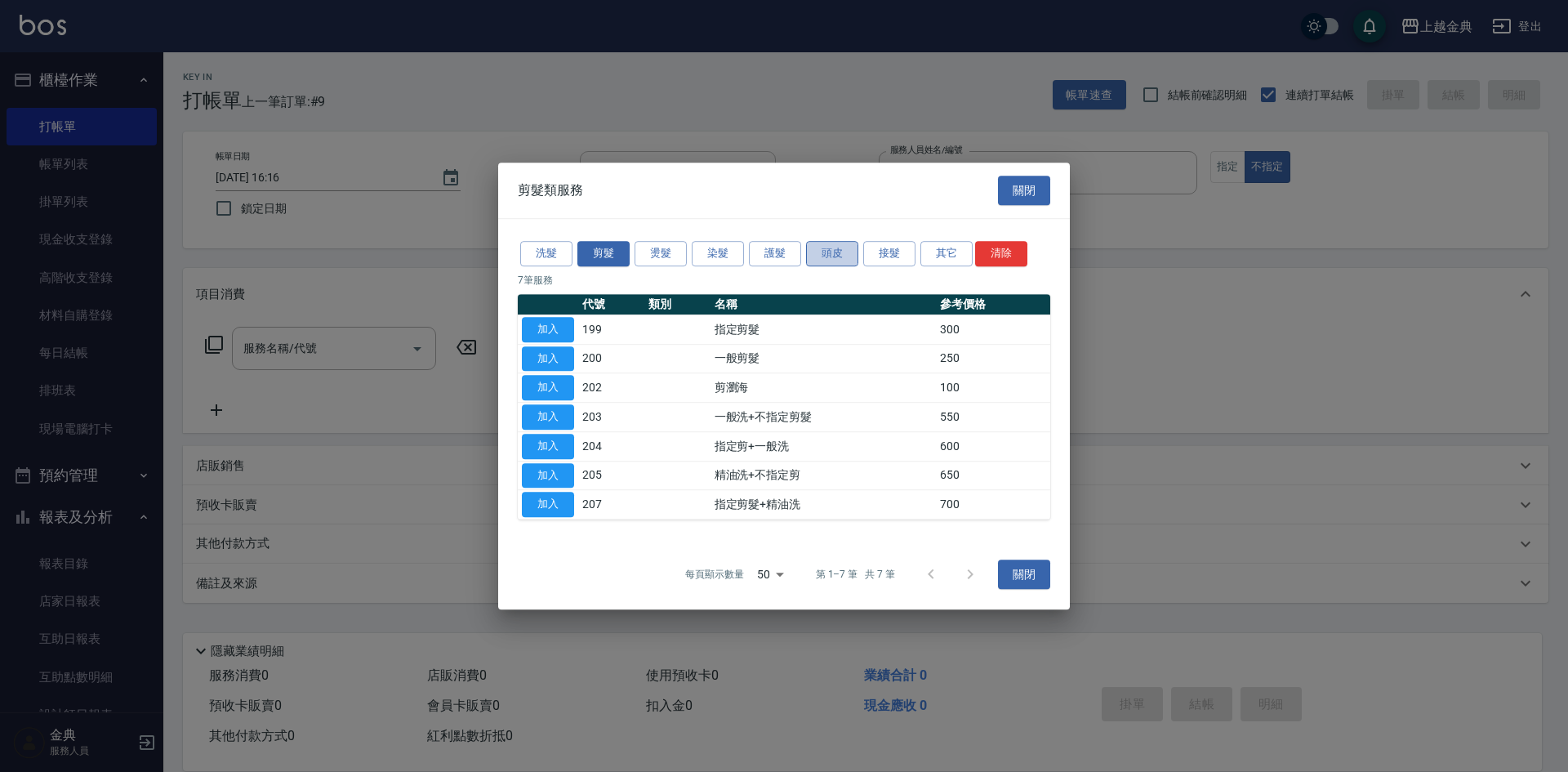
click at [843, 264] on button "頭皮" at bounding box center [831, 253] width 52 height 25
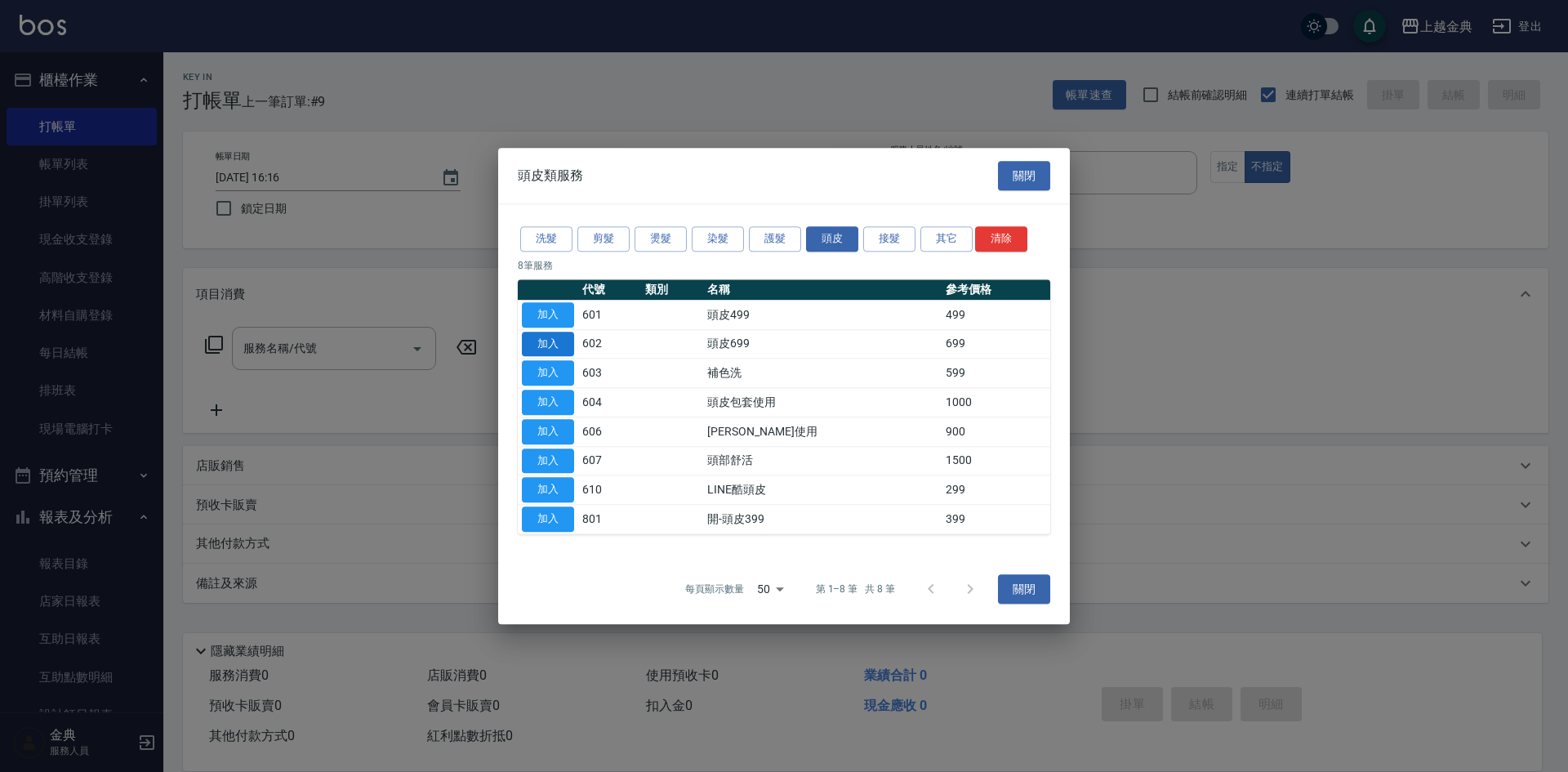
click at [541, 342] on button "加入" at bounding box center [548, 344] width 52 height 25
type input "頭皮699(602)"
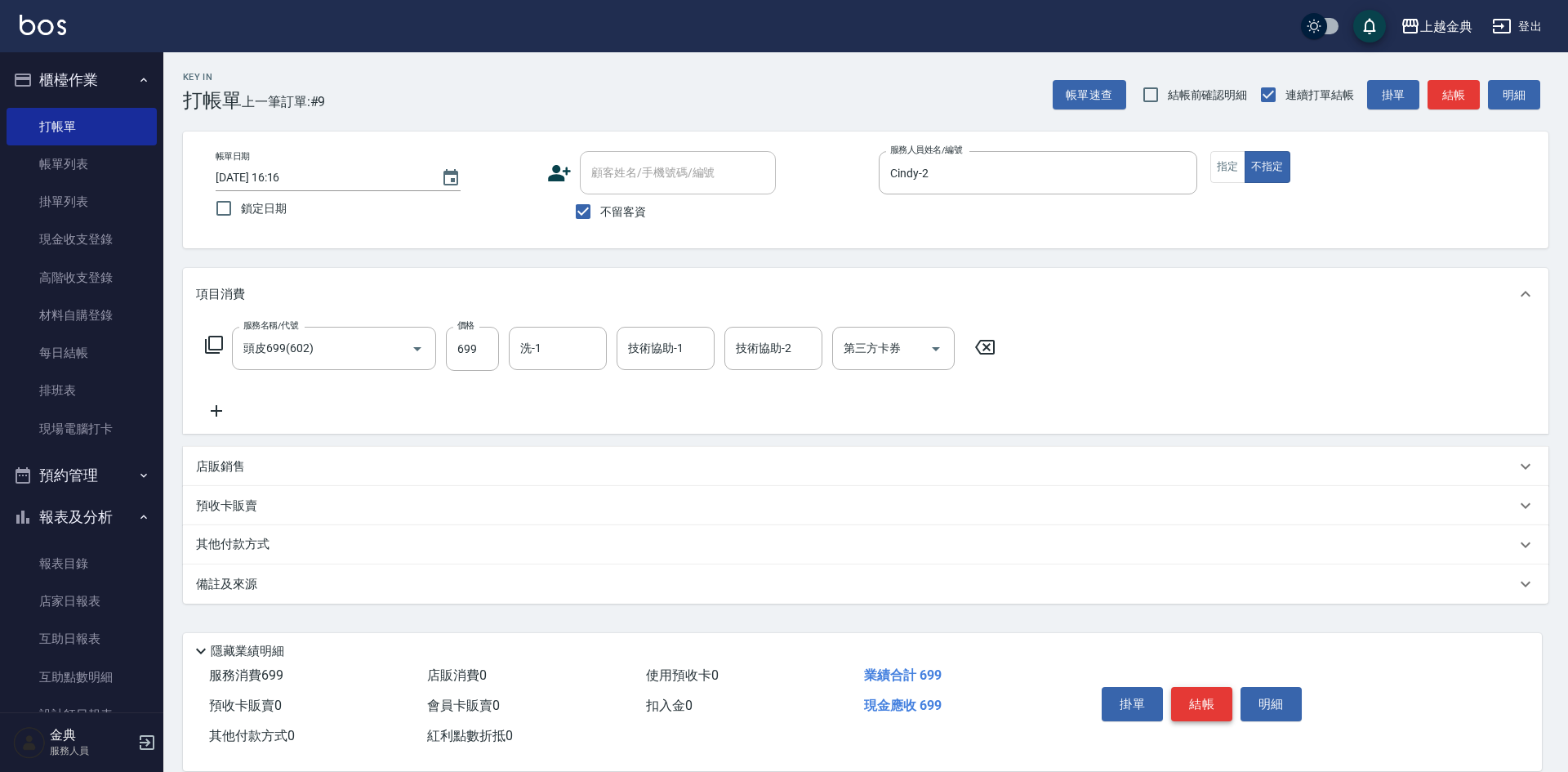
click at [1210, 697] on button "結帳" at bounding box center [1202, 704] width 61 height 35
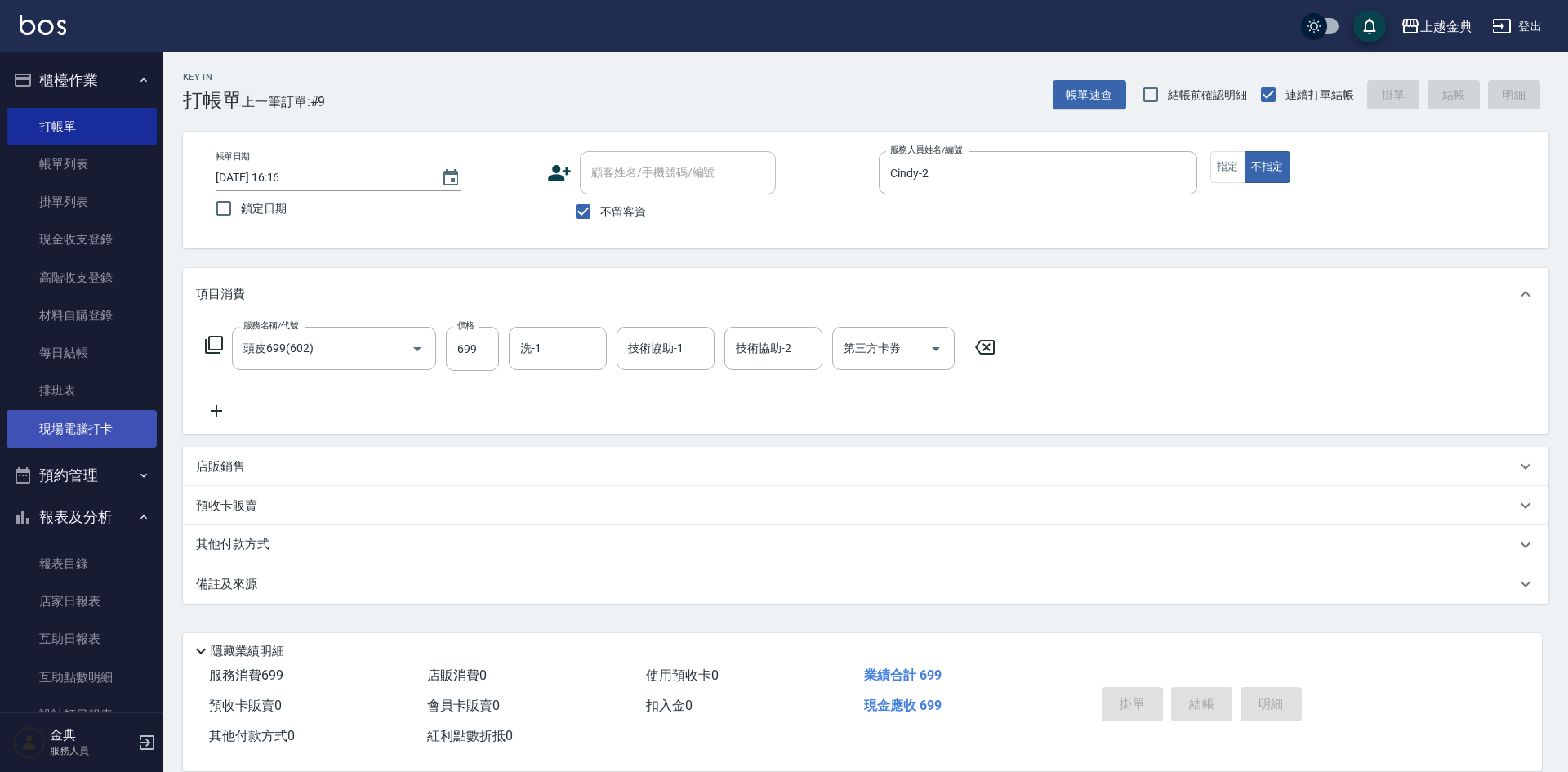
type input "[DATE] 16:23"
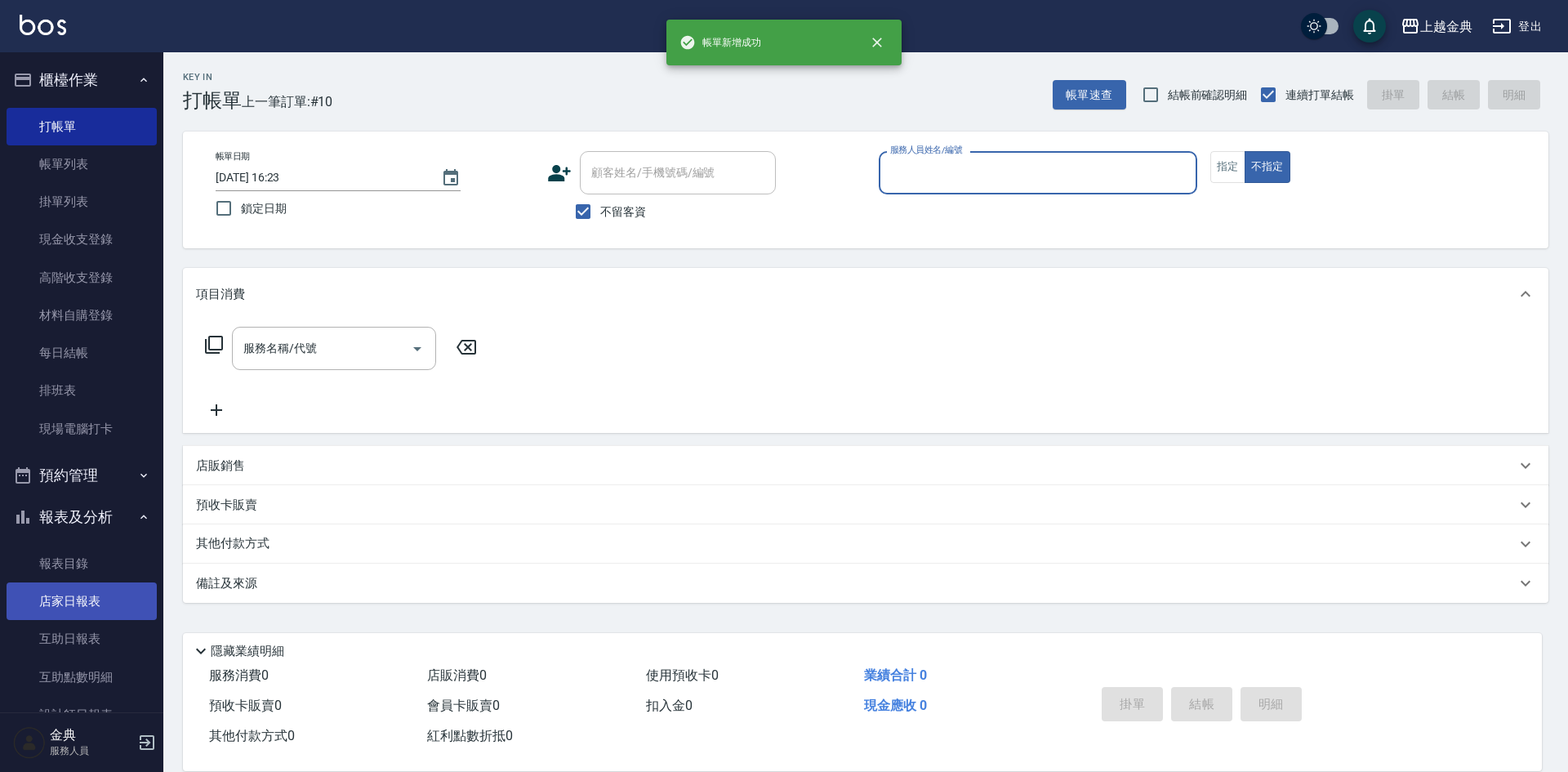
click at [81, 592] on link "店家日報表" at bounding box center [82, 600] width 151 height 37
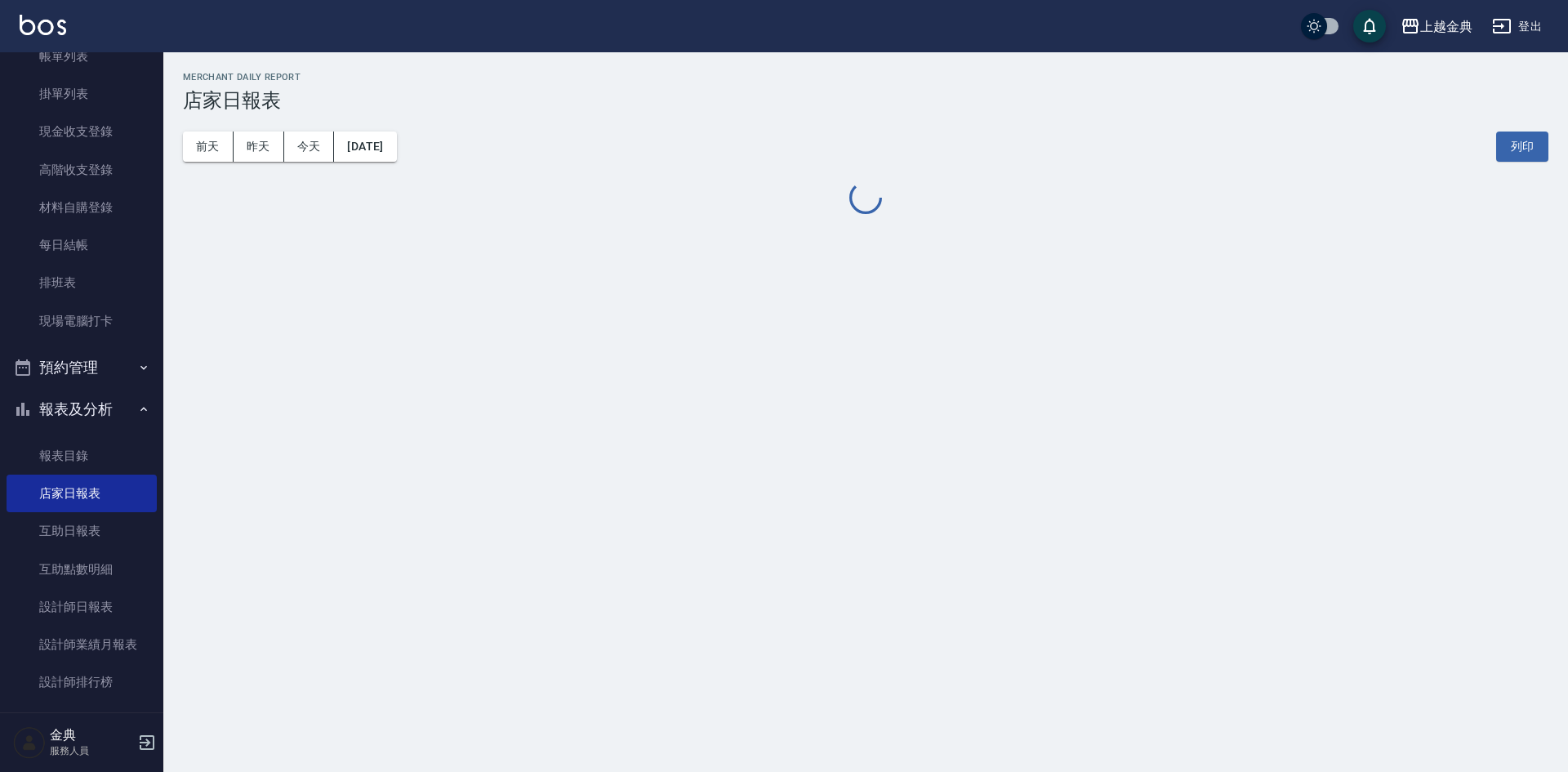
scroll to position [245, 0]
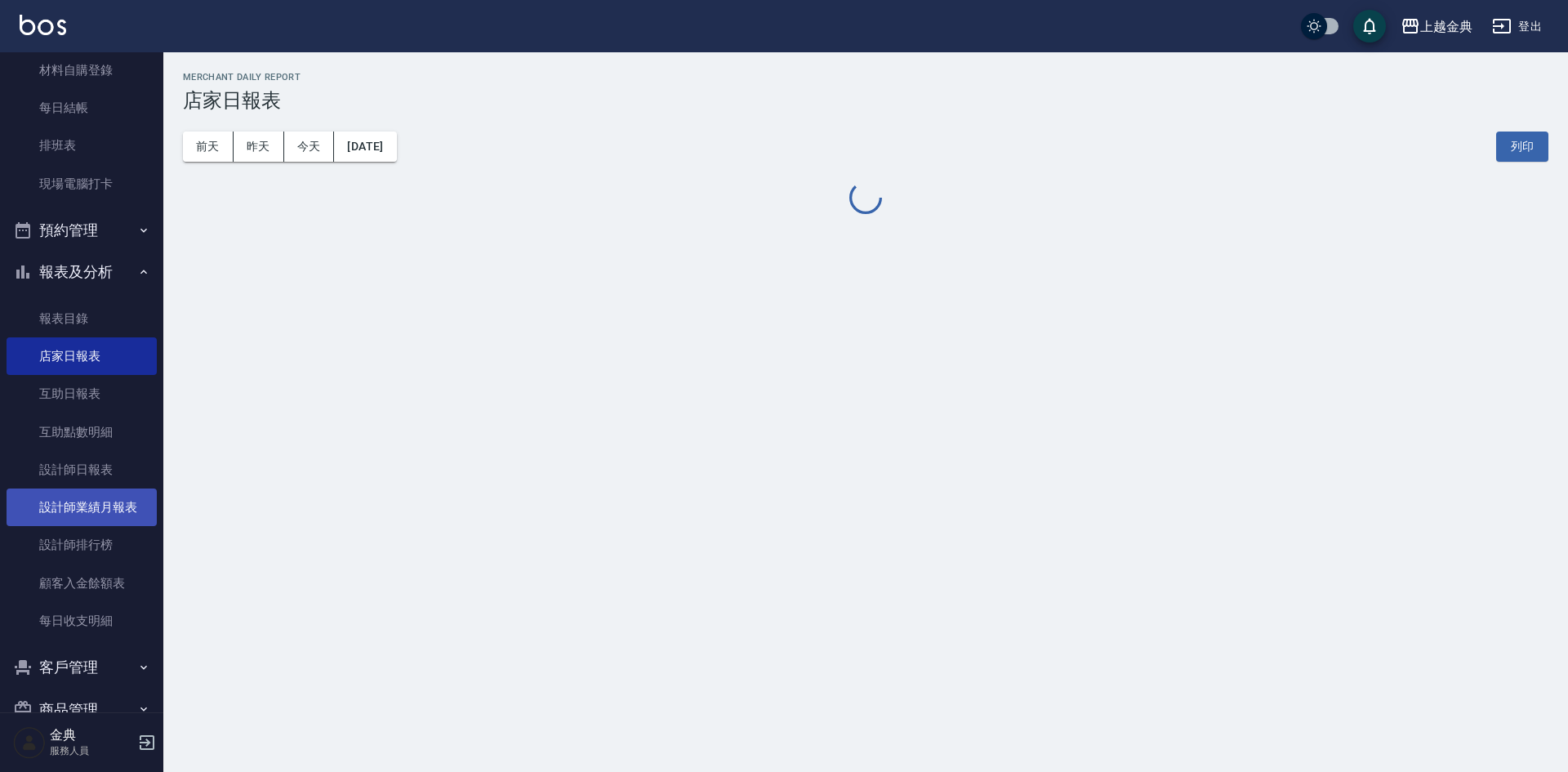
click at [88, 508] on link "設計師業績月報表" at bounding box center [82, 506] width 151 height 37
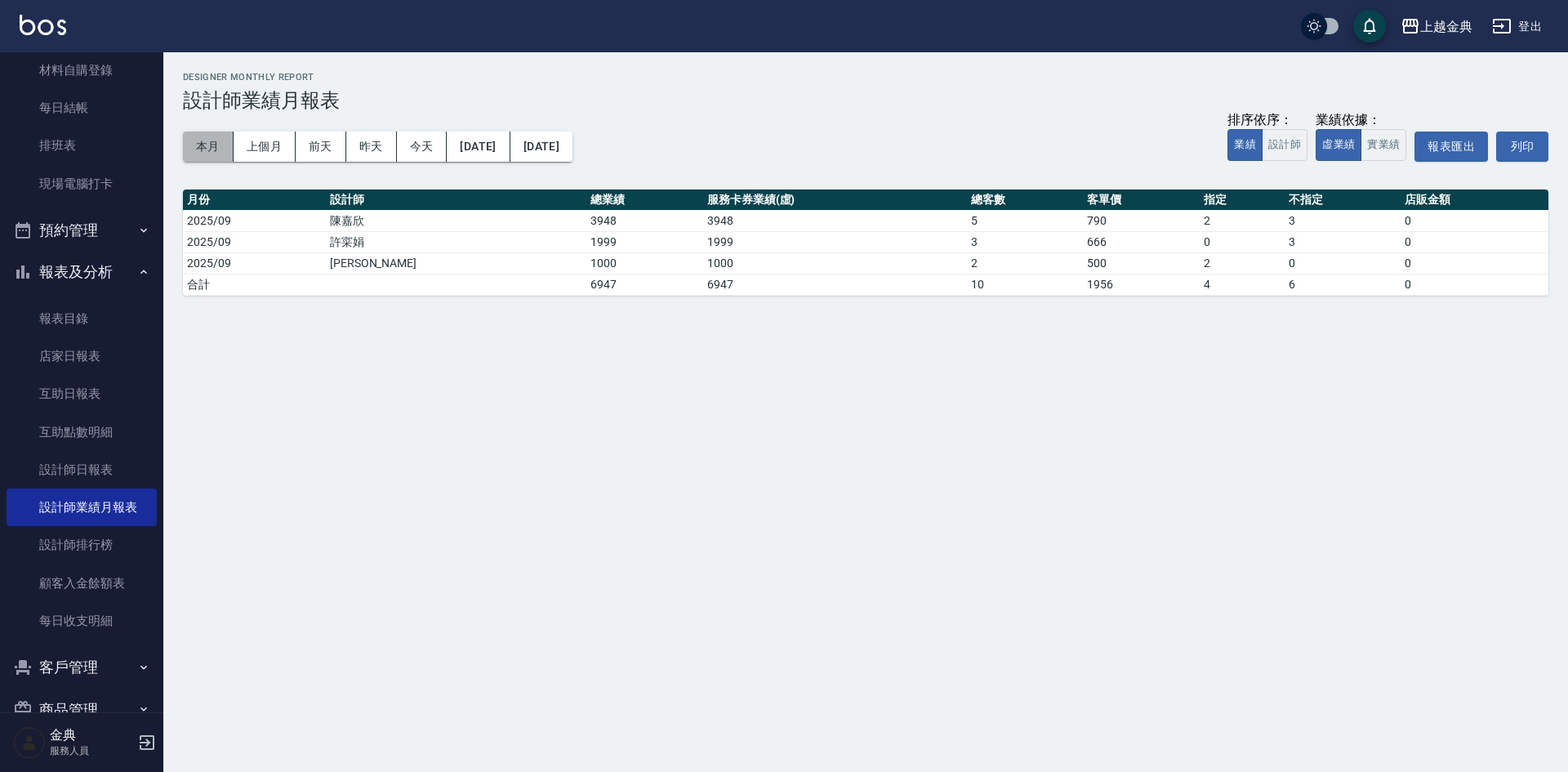
click at [213, 148] on button "本月" at bounding box center [208, 146] width 51 height 30
